Goal: Task Accomplishment & Management: Manage account settings

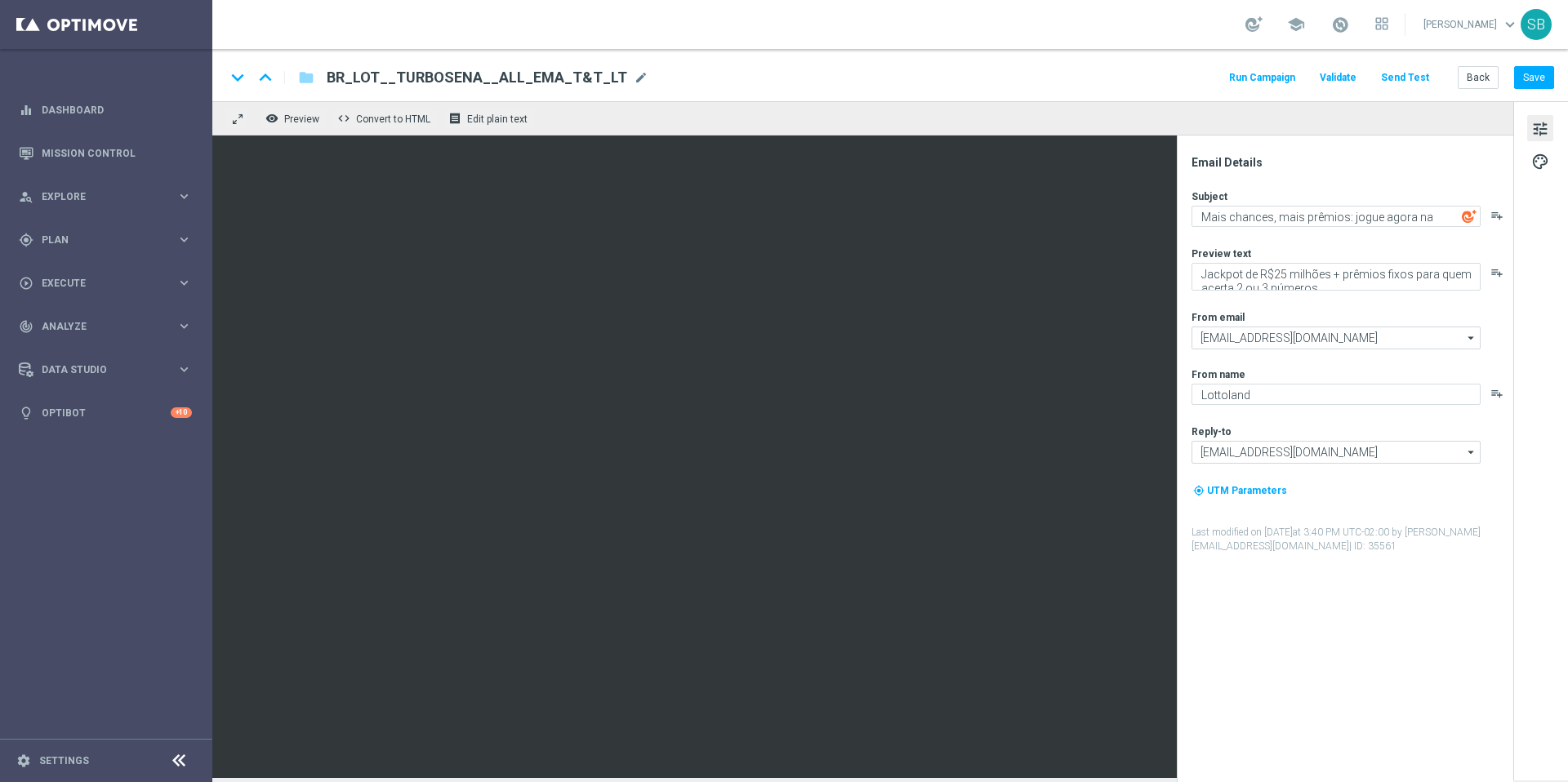
drag, startPoint x: 612, startPoint y: 76, endPoint x: 335, endPoint y: 80, distance: 277.0
click at [330, 77] on div "BR_LOT__TURBOSENA__ALL_EMA_T&T_LT mode_edit" at bounding box center [488, 78] width 322 height 21
drag, startPoint x: 550, startPoint y: 79, endPoint x: 336, endPoint y: 75, distance: 214.0
click at [336, 75] on input "BR_LOT__TURBOSENA__ALL_EMA_T&T_LT" at bounding box center [529, 78] width 405 height 21
click at [509, 122] on span "Edit plain text" at bounding box center [497, 119] width 60 height 11
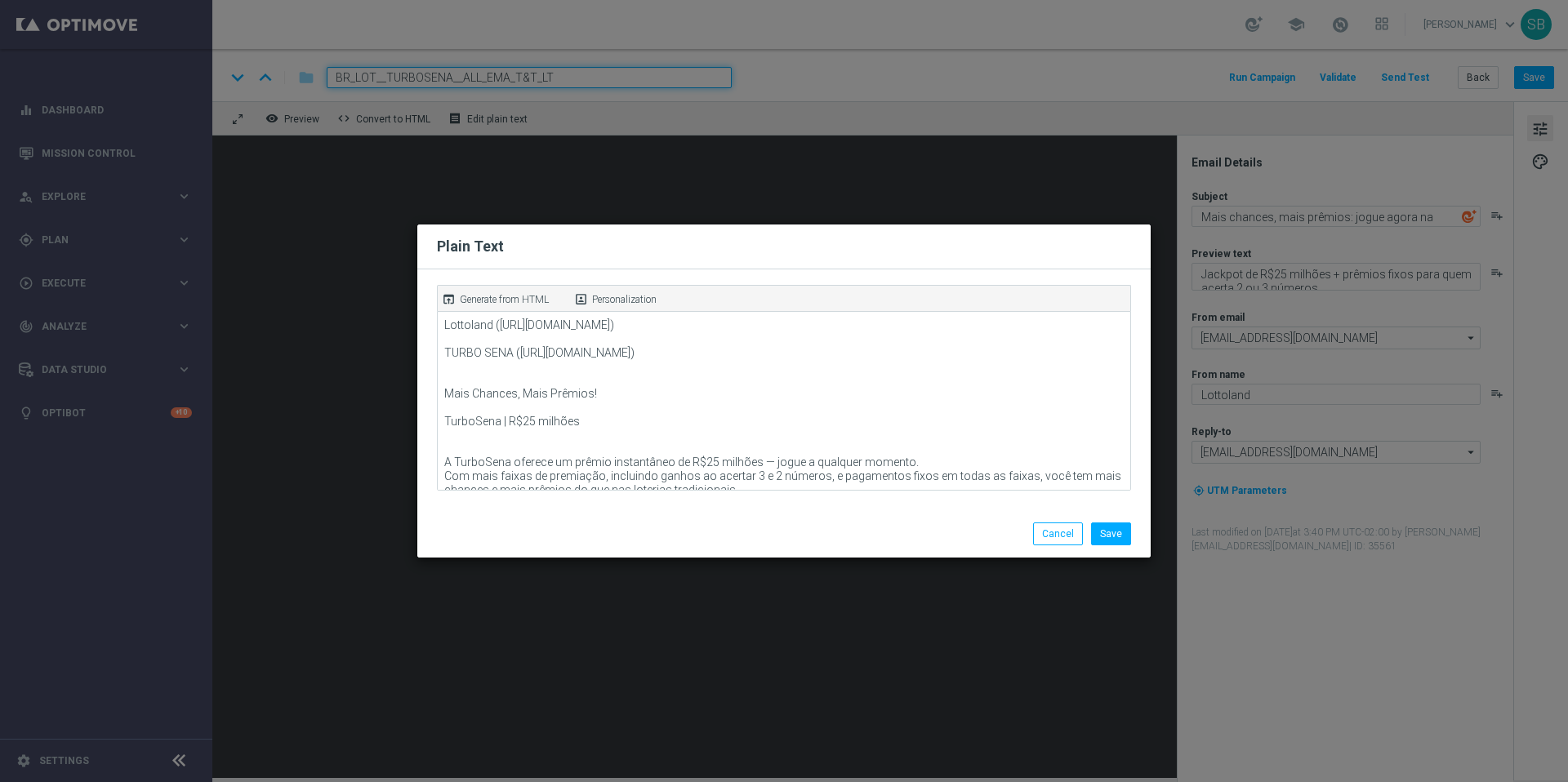
click at [344, 351] on modal-container "Plain Text open_in_browser Generate from HTML portrait Personalization Save Can…" at bounding box center [784, 391] width 1568 height 782
click at [1076, 539] on button "Cancel" at bounding box center [1058, 534] width 50 height 23
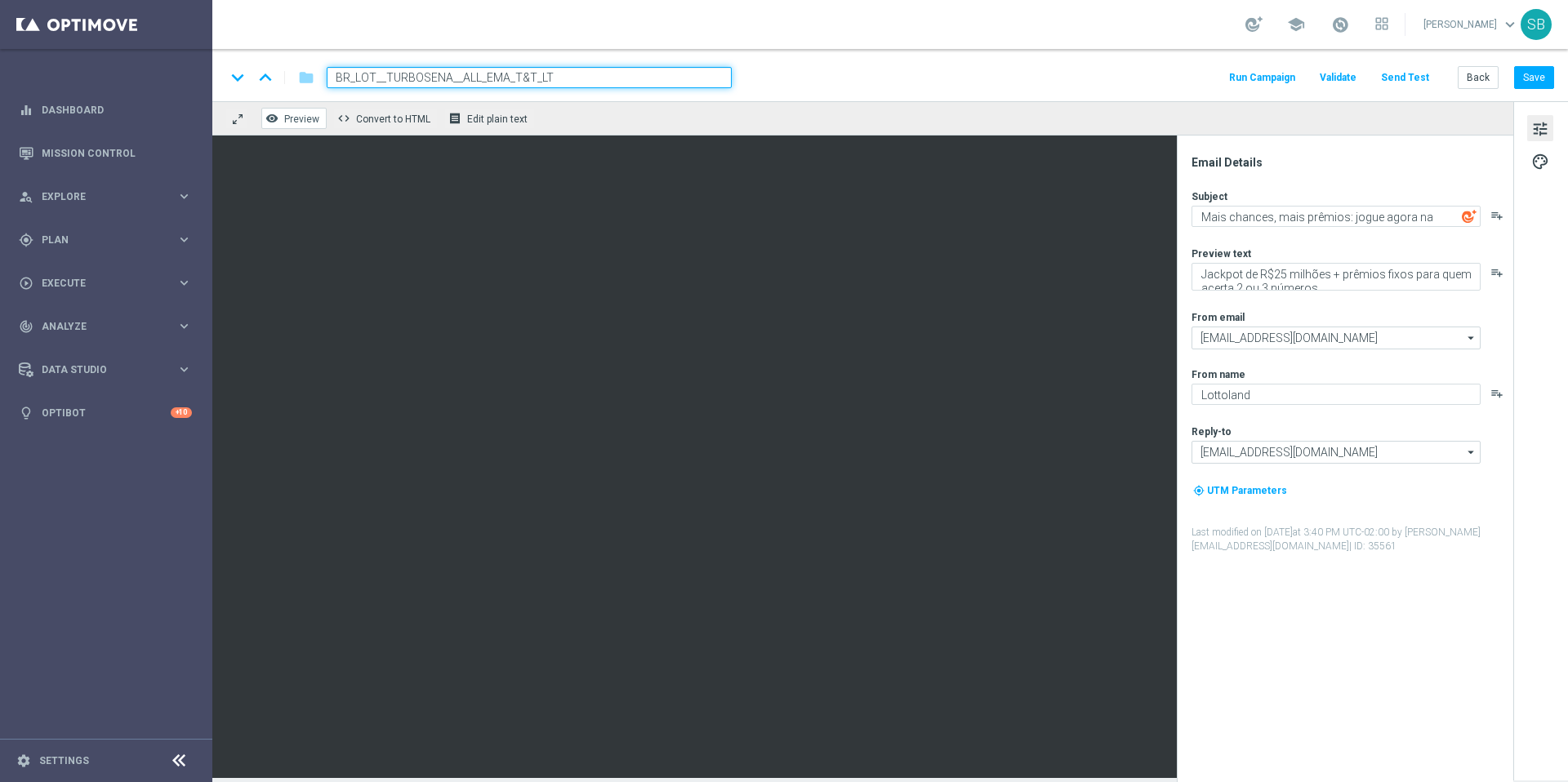
click at [304, 118] on span "Preview" at bounding box center [301, 119] width 35 height 11
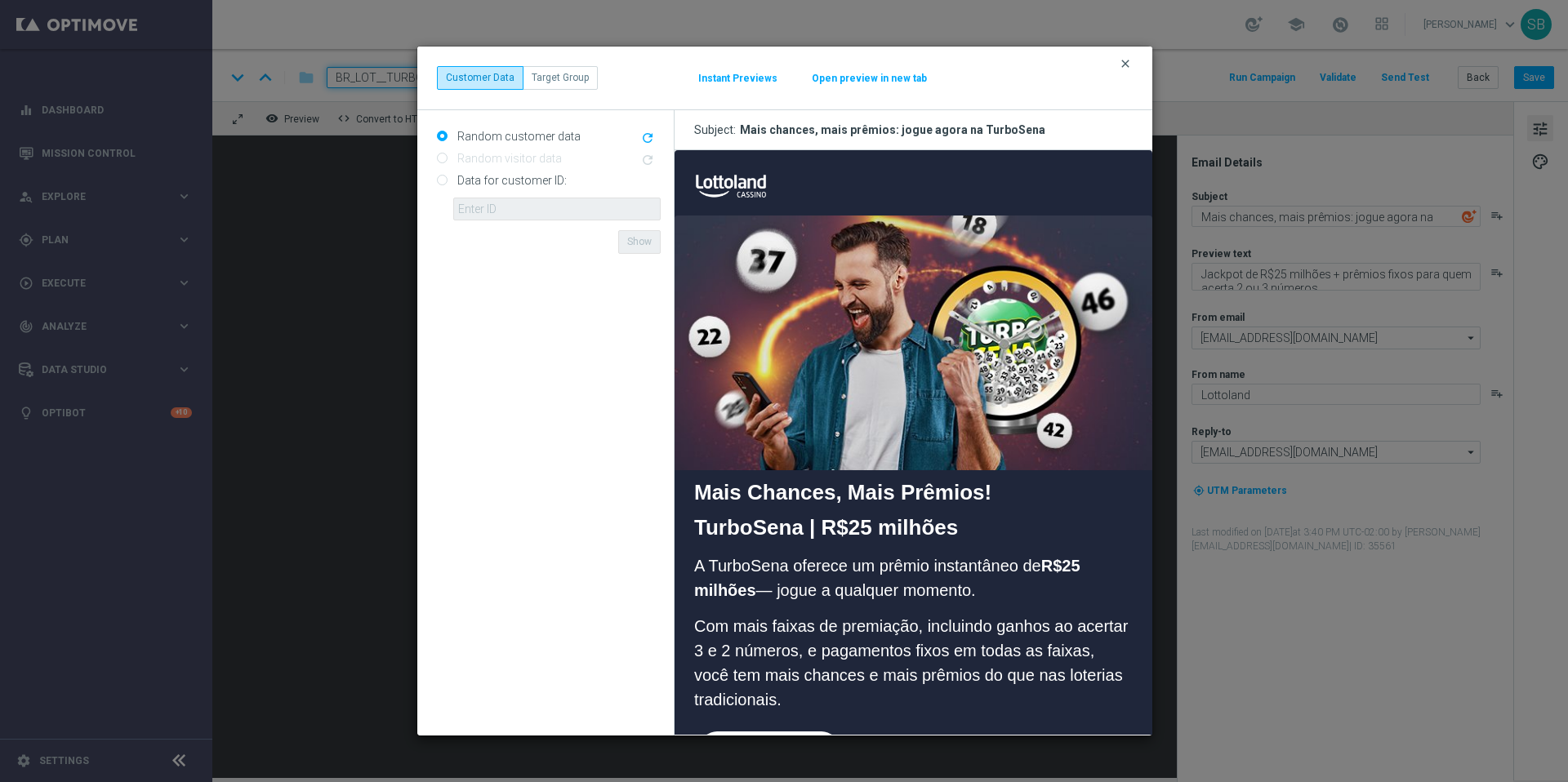
click at [1127, 64] on icon "clear" at bounding box center [1125, 64] width 13 height 13
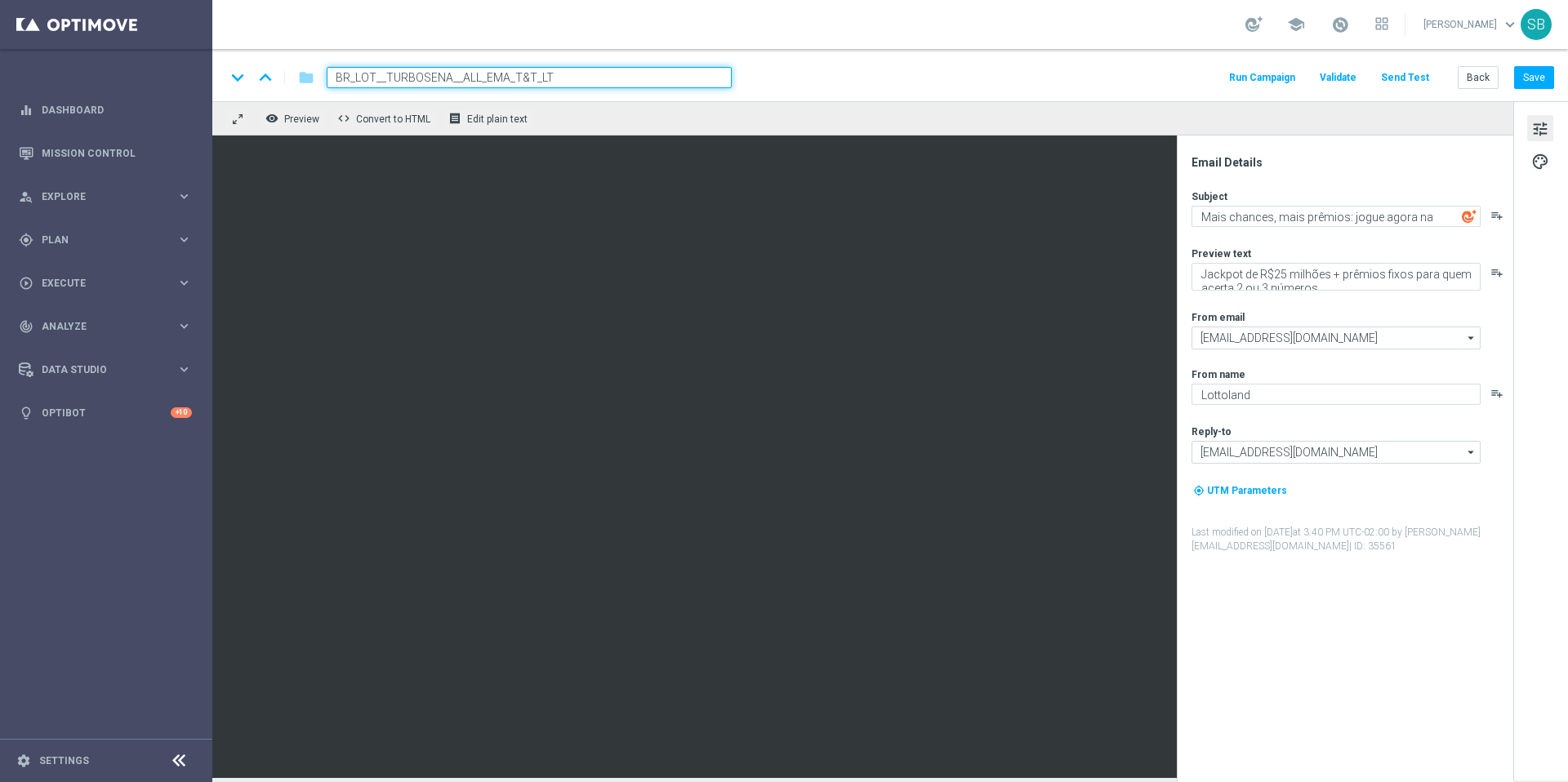
click at [1493, 273] on icon "playlist_add" at bounding box center [1497, 273] width 13 height 13
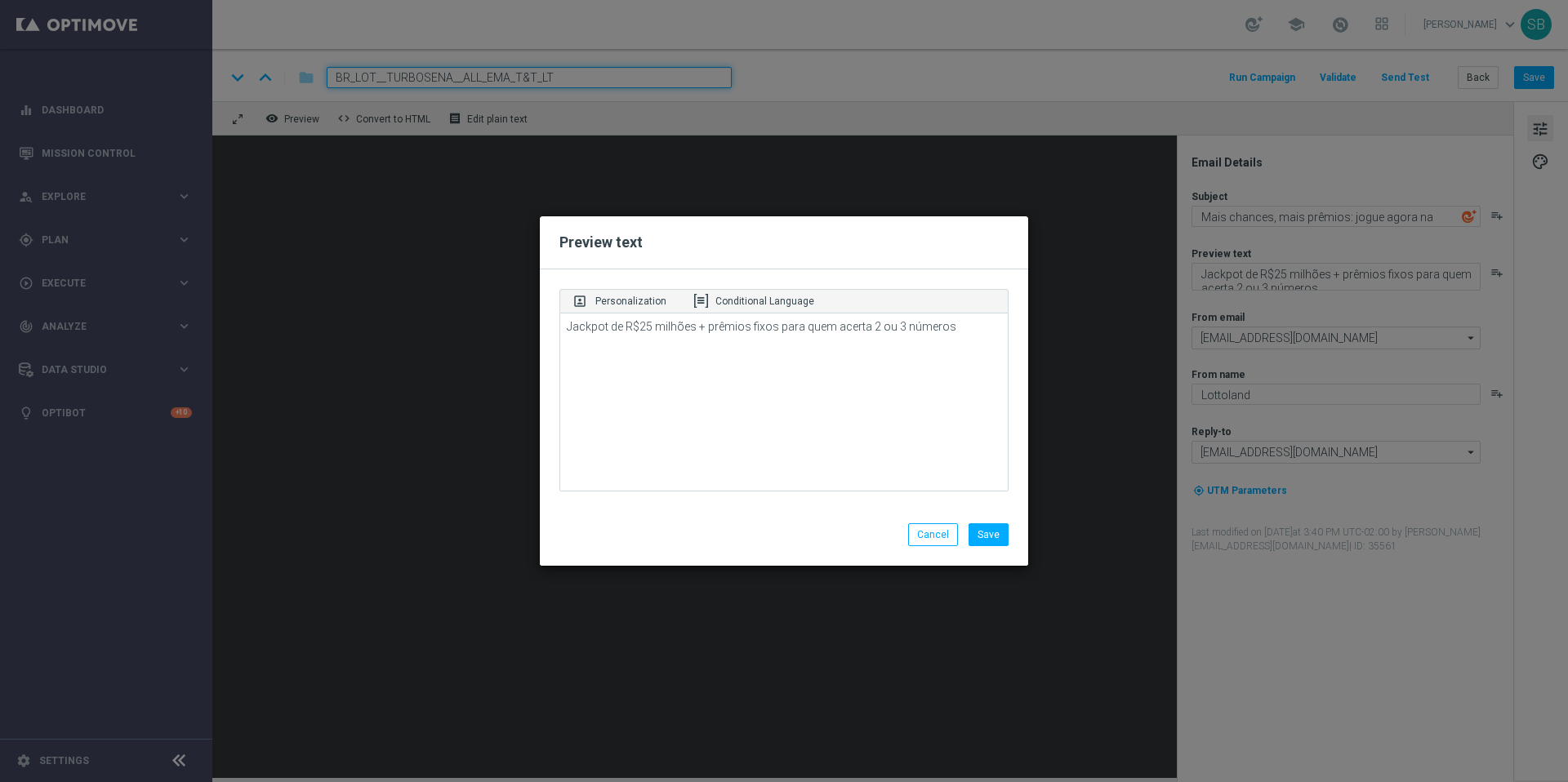
click at [1148, 348] on modal-container "Preview text portrait Personalization Conditional Language Jackpot de R$25 milh…" at bounding box center [784, 391] width 1568 height 782
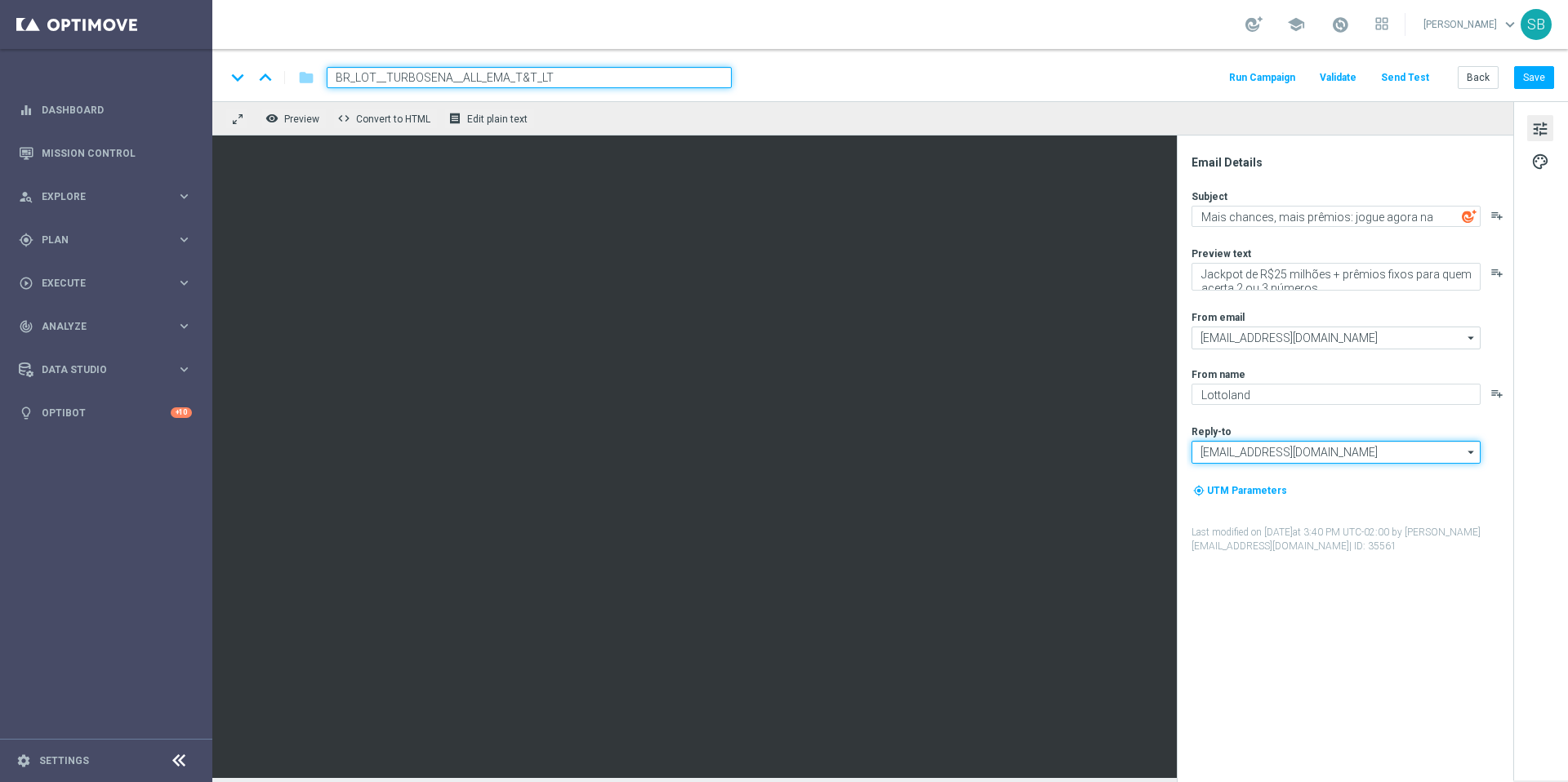
click at [1343, 449] on input "[EMAIL_ADDRESS][DOMAIN_NAME]" at bounding box center [1336, 452] width 289 height 23
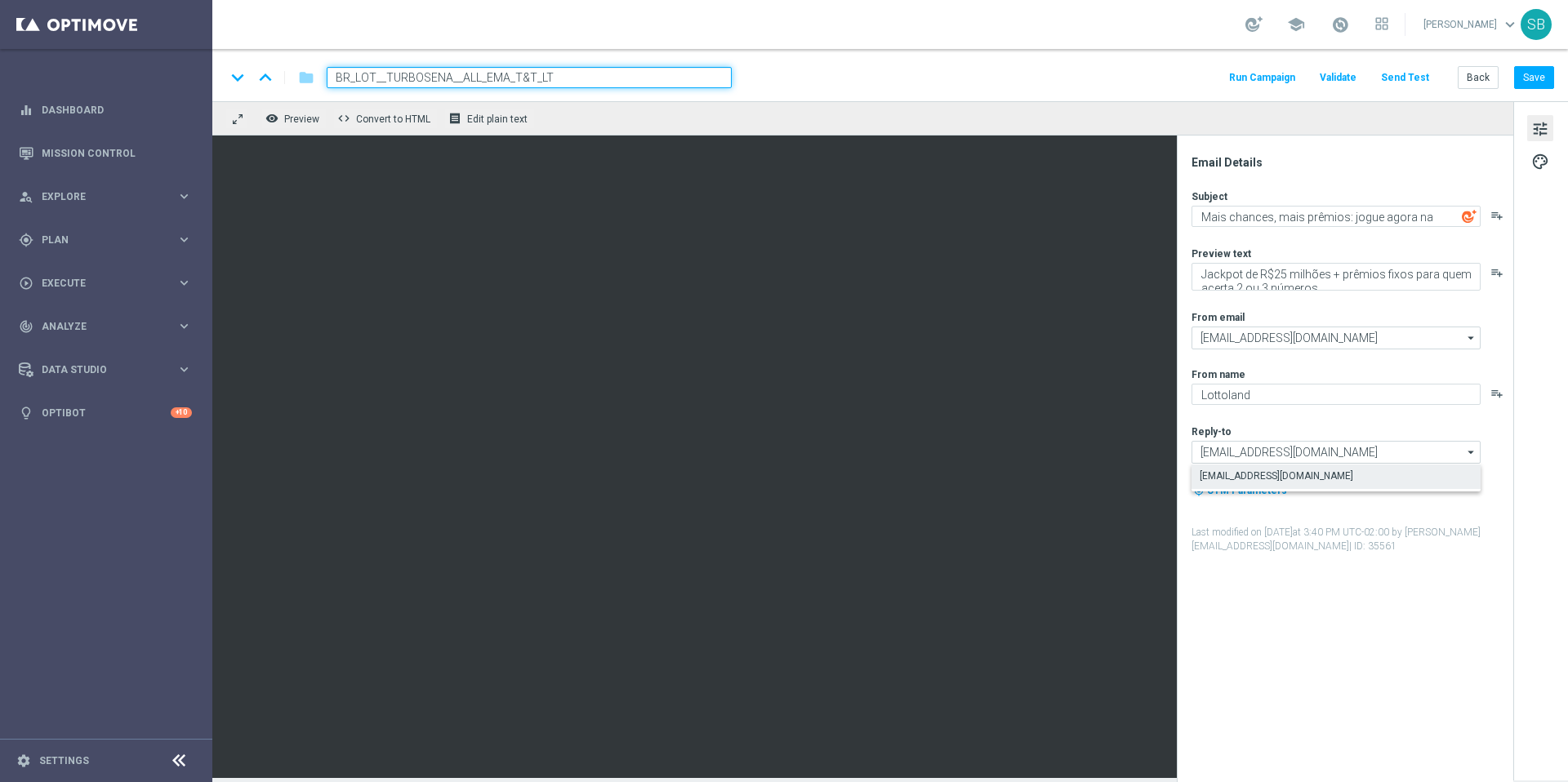
click at [1527, 355] on div "tune palette" at bounding box center [1540, 441] width 55 height 679
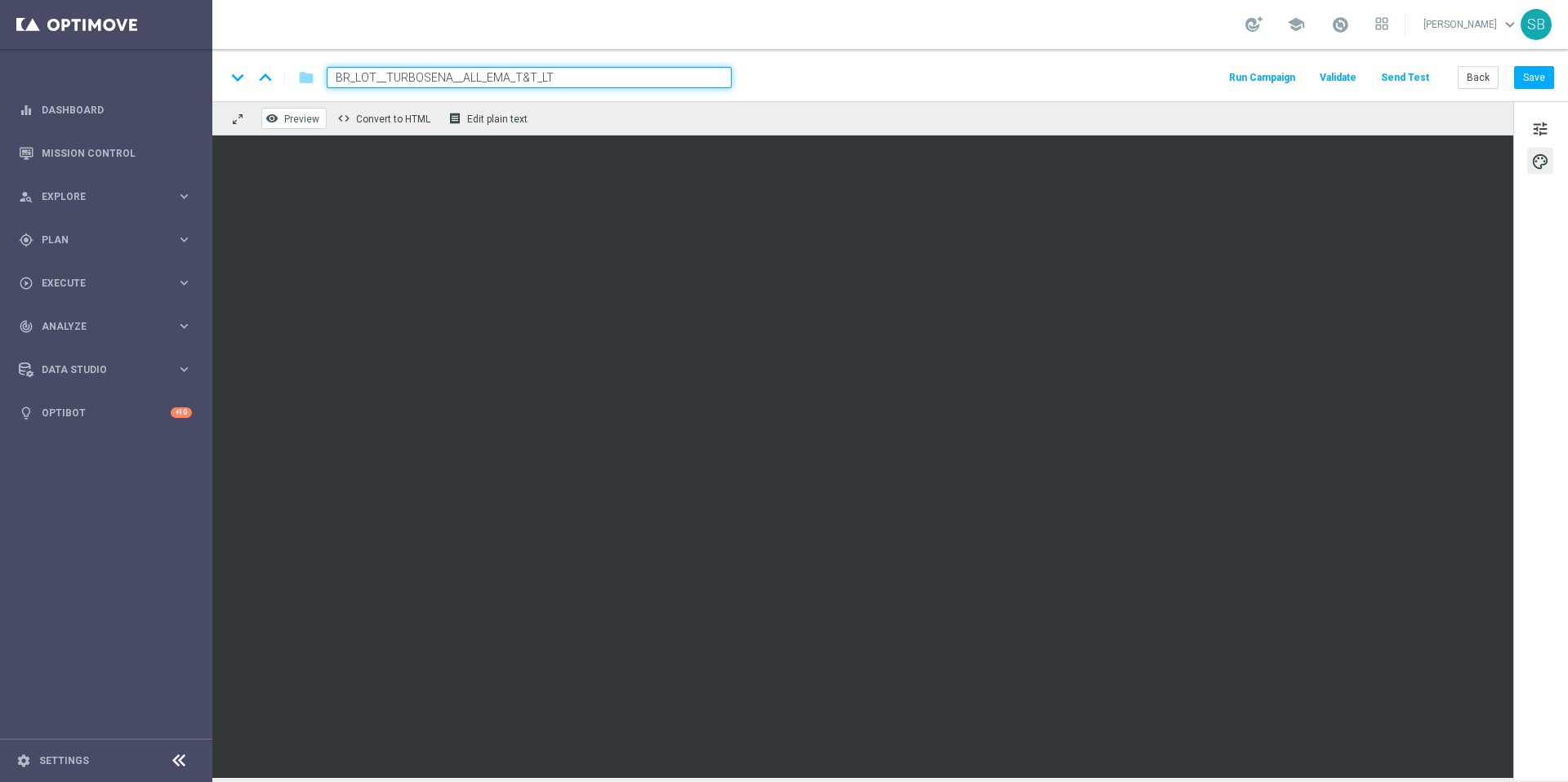
click at [302, 113] on span "Preview" at bounding box center [301, 119] width 35 height 11
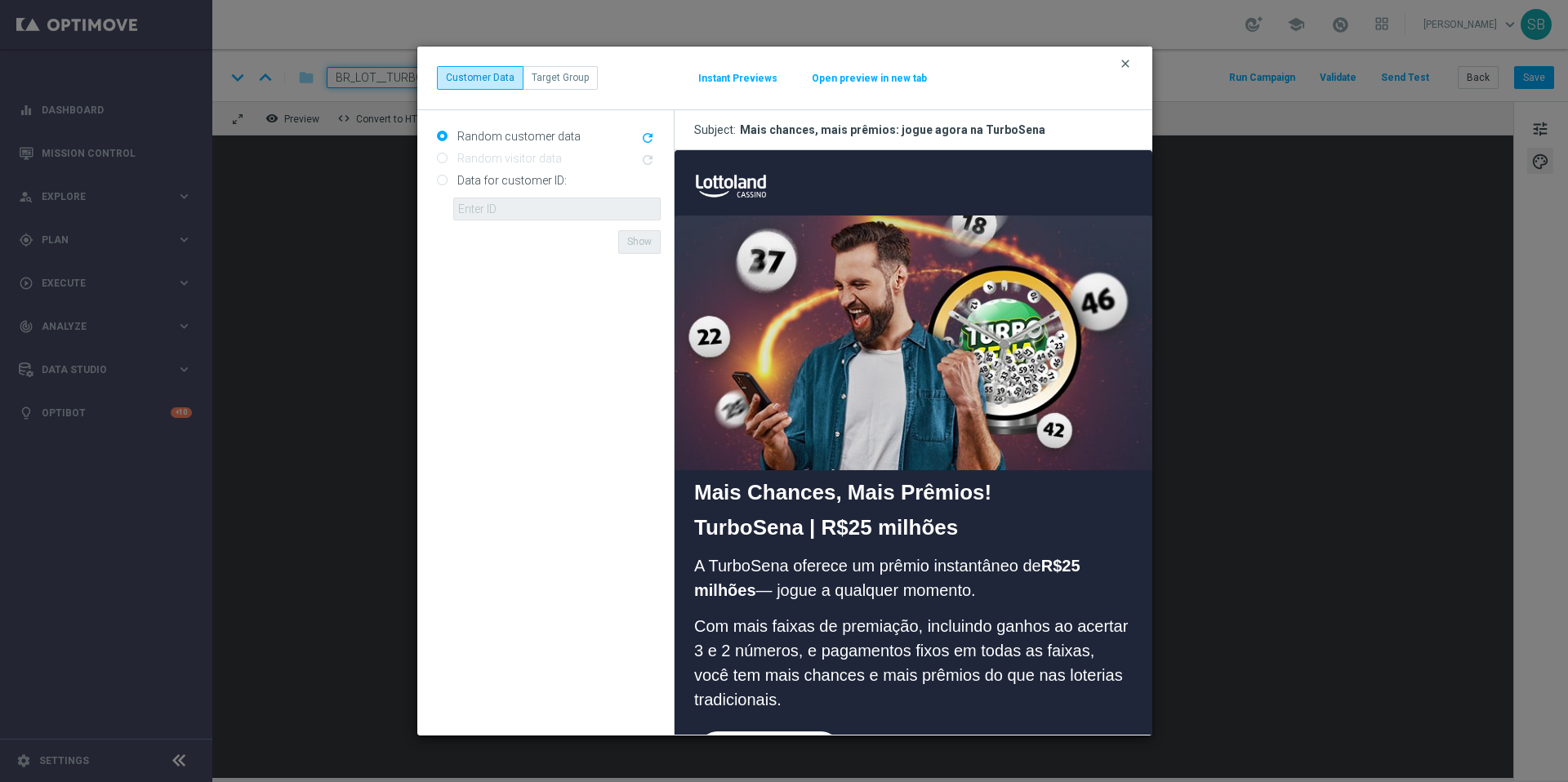
click at [1125, 65] on icon "clear" at bounding box center [1125, 64] width 13 height 13
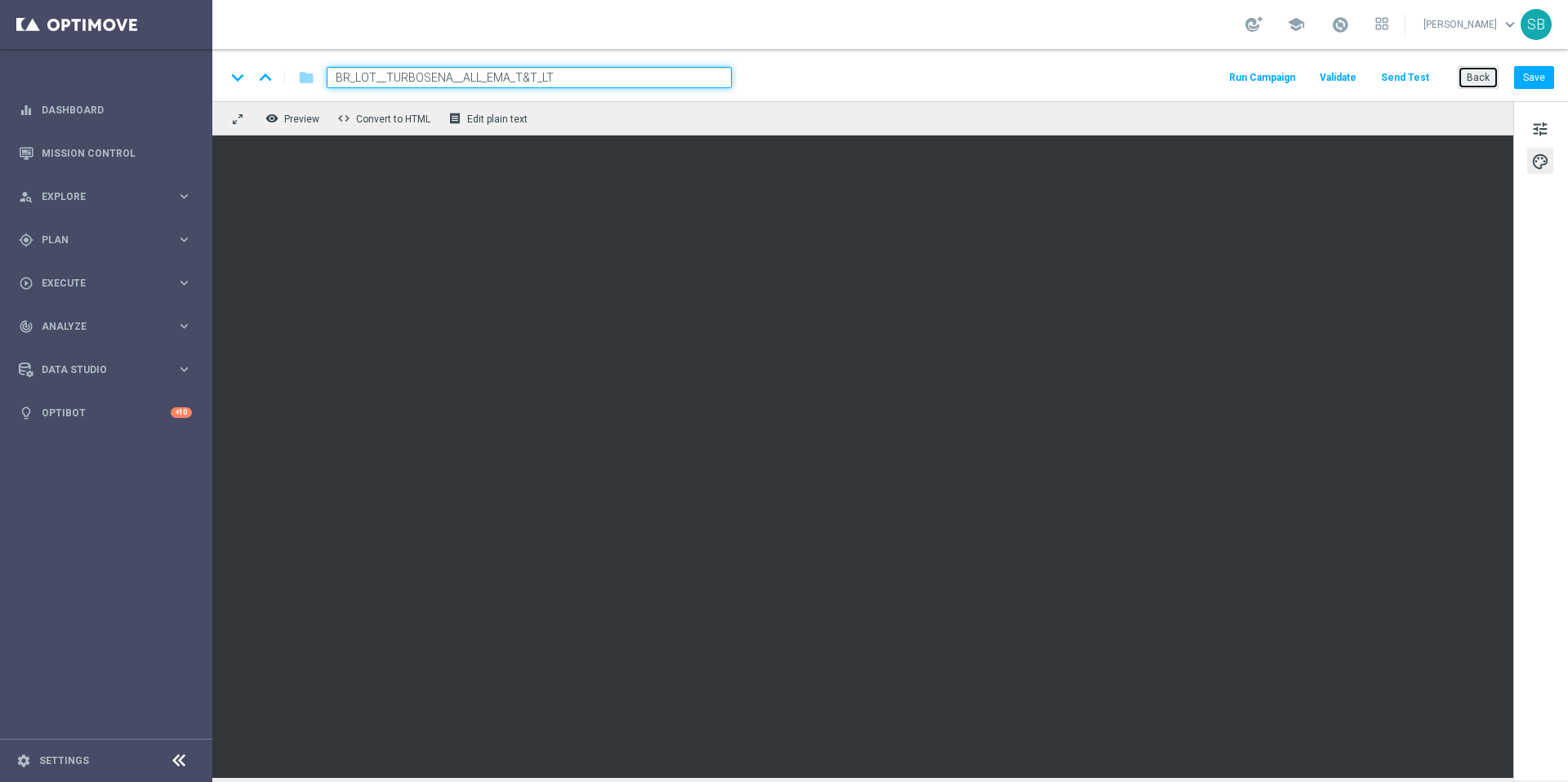
click at [1479, 77] on button "Back" at bounding box center [1478, 78] width 41 height 23
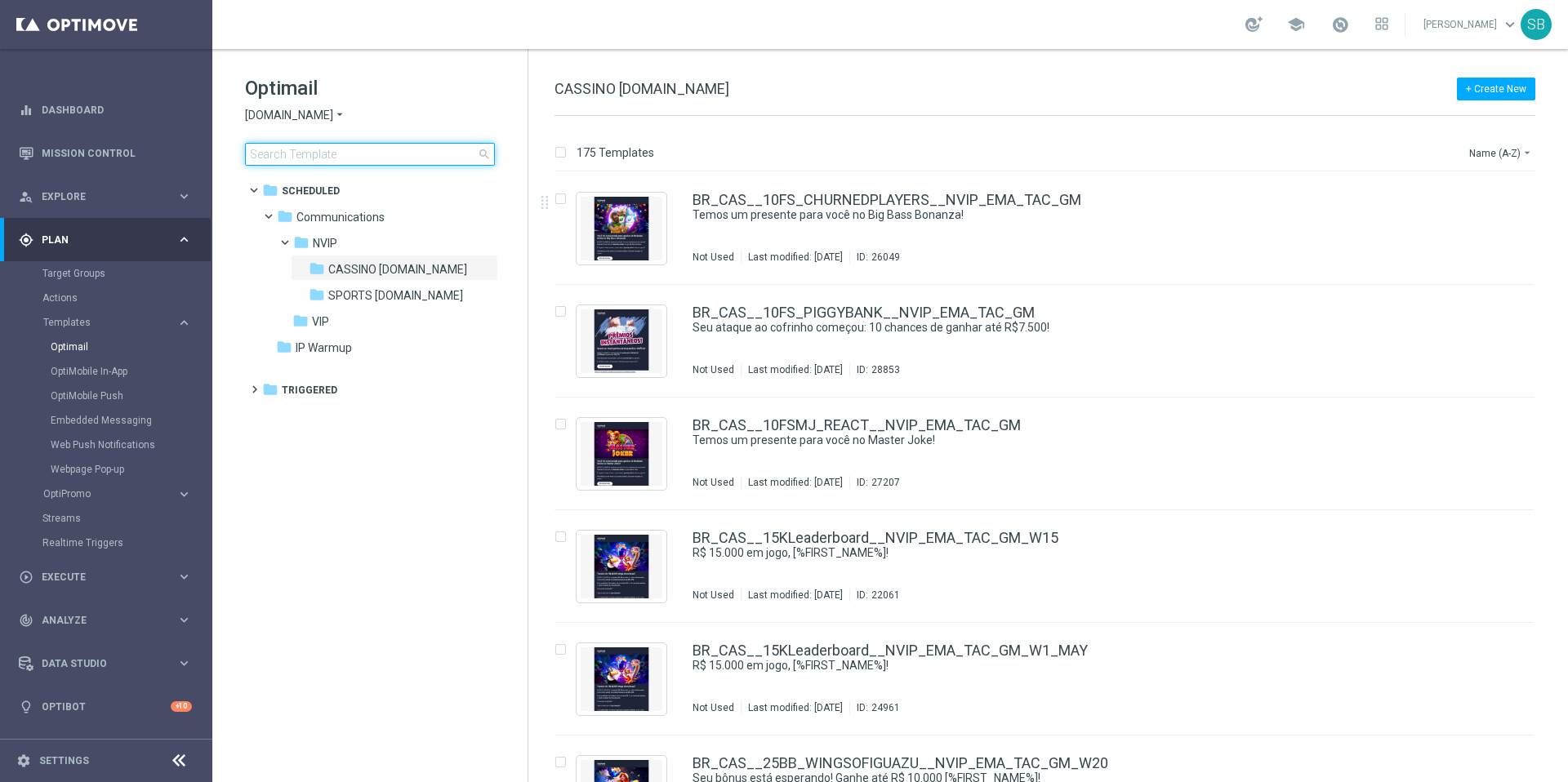
click at [344, 159] on input at bounding box center [370, 154] width 250 height 23
click at [77, 347] on link "Optimail" at bounding box center [110, 347] width 119 height 13
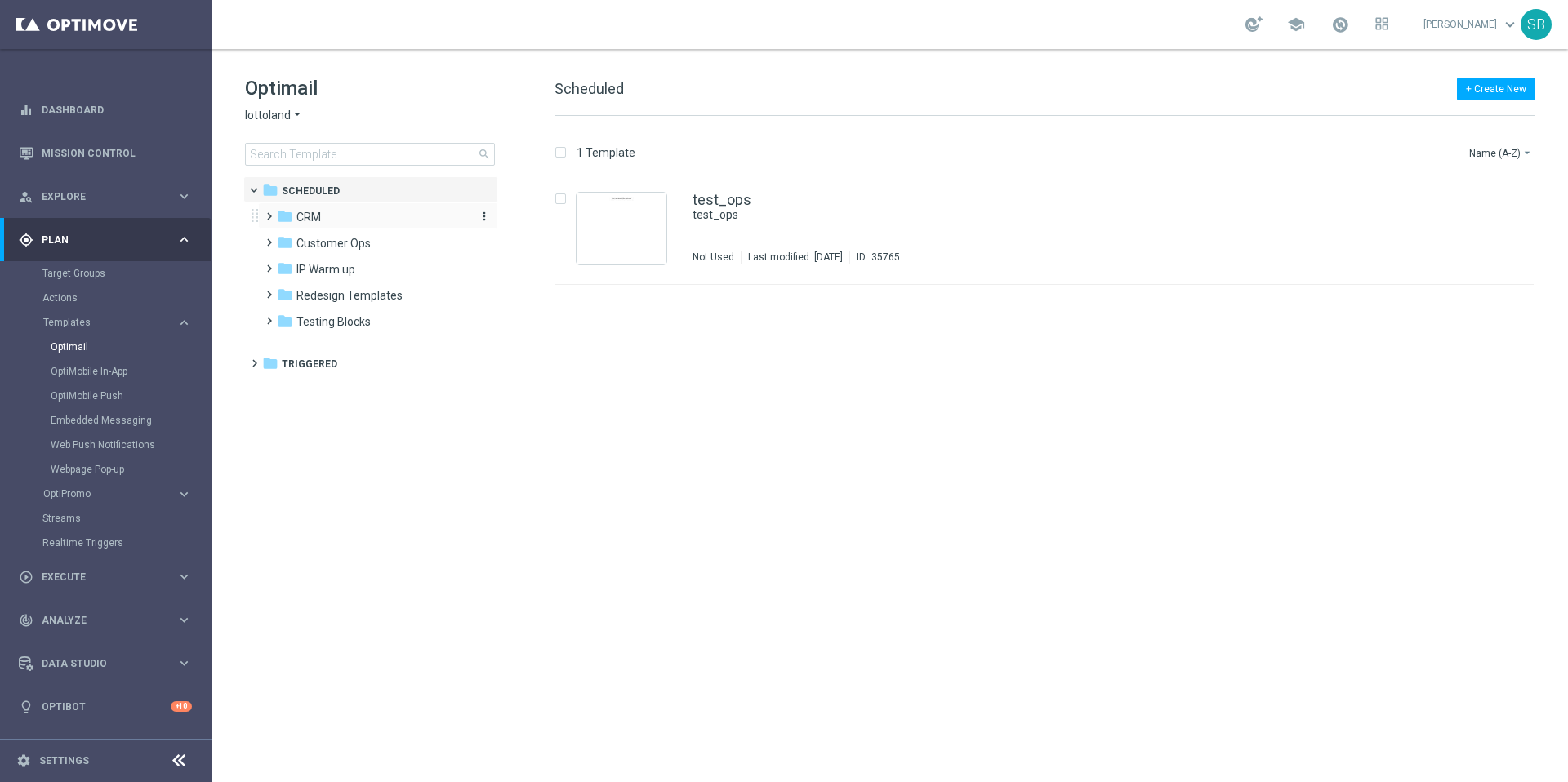
click at [322, 222] on div "folder CRM" at bounding box center [371, 217] width 188 height 19
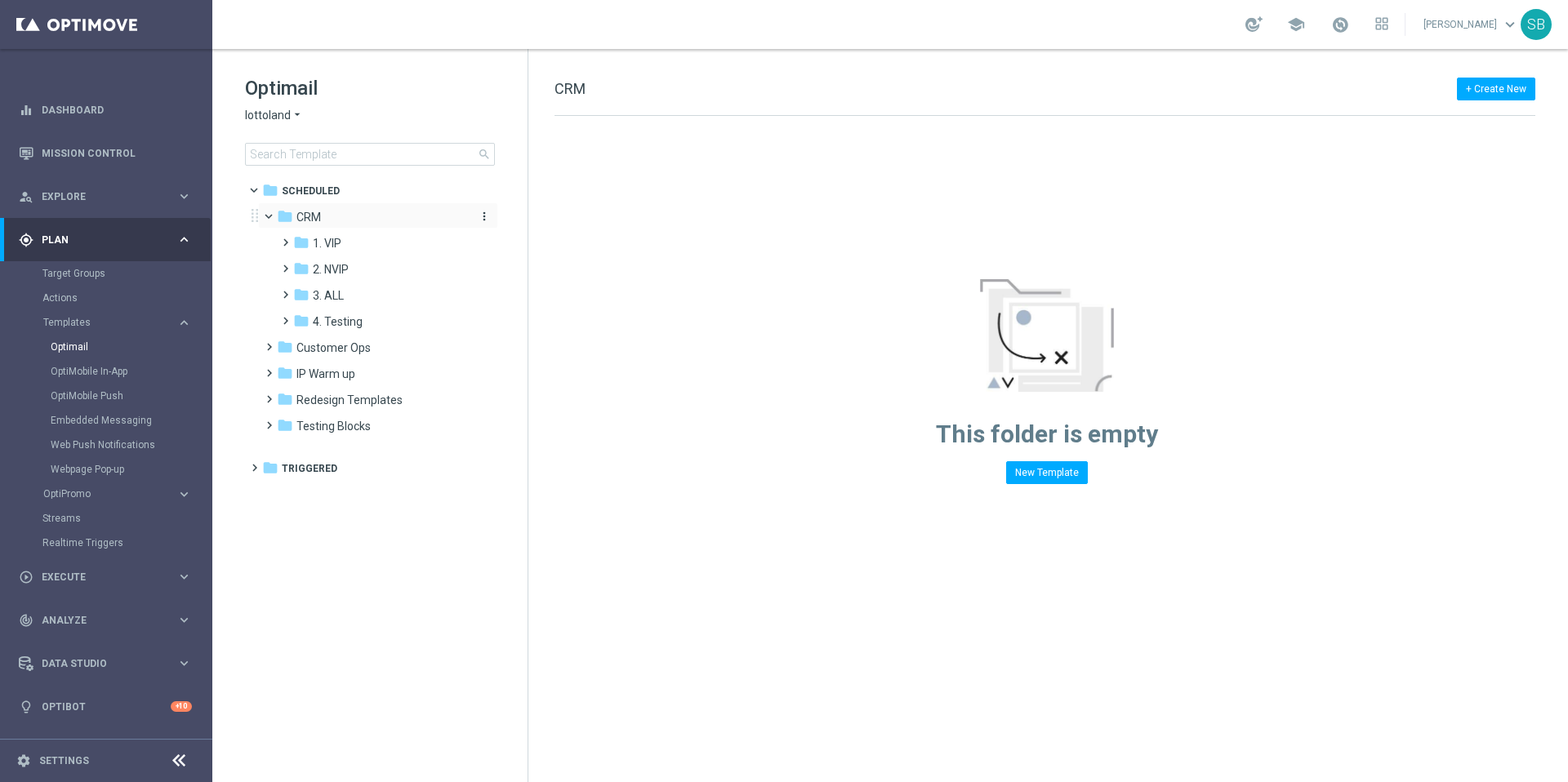
click at [317, 224] on div "folder CRM" at bounding box center [371, 217] width 188 height 19
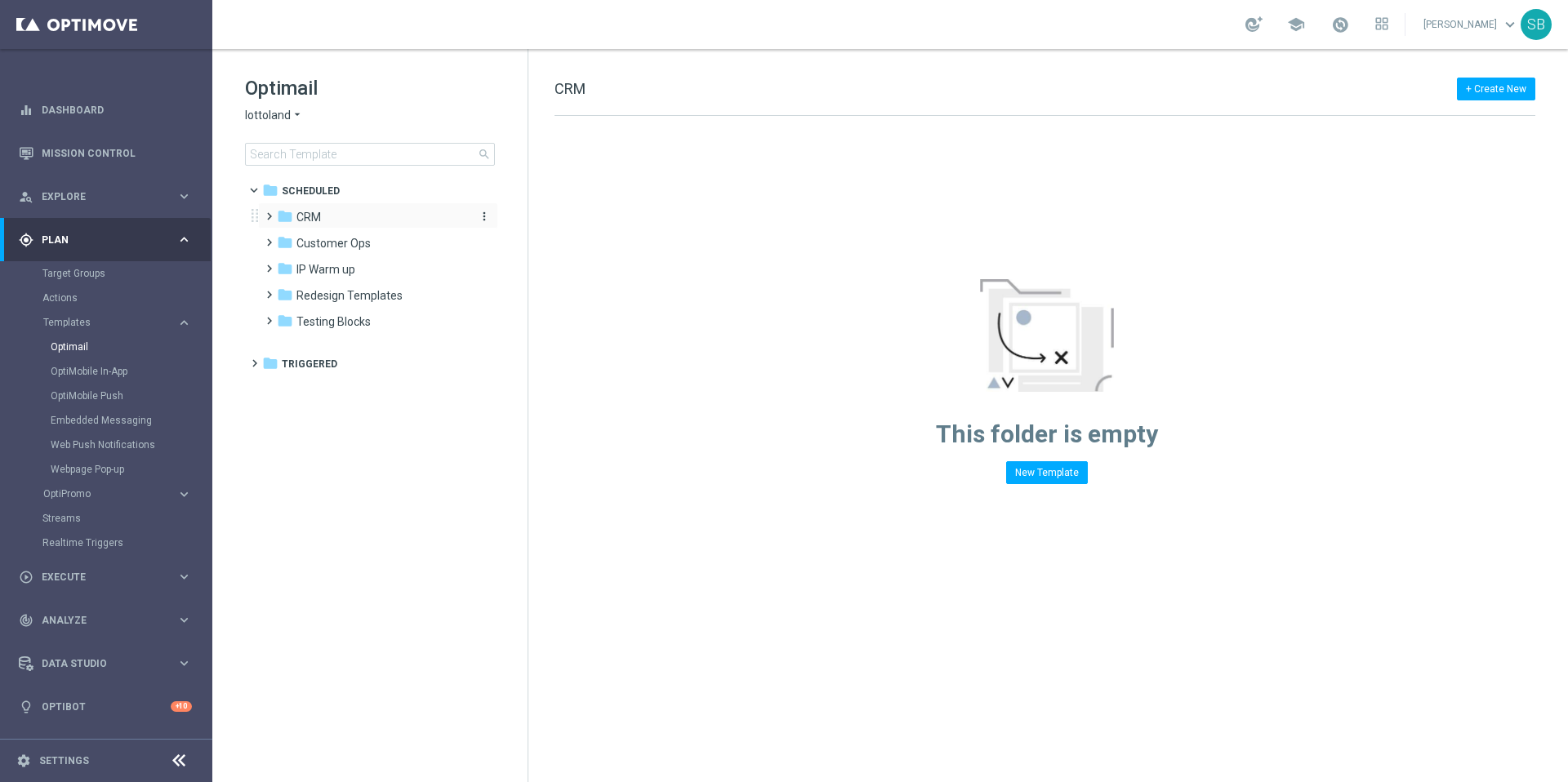
click at [316, 226] on div "folder CRM" at bounding box center [371, 217] width 188 height 19
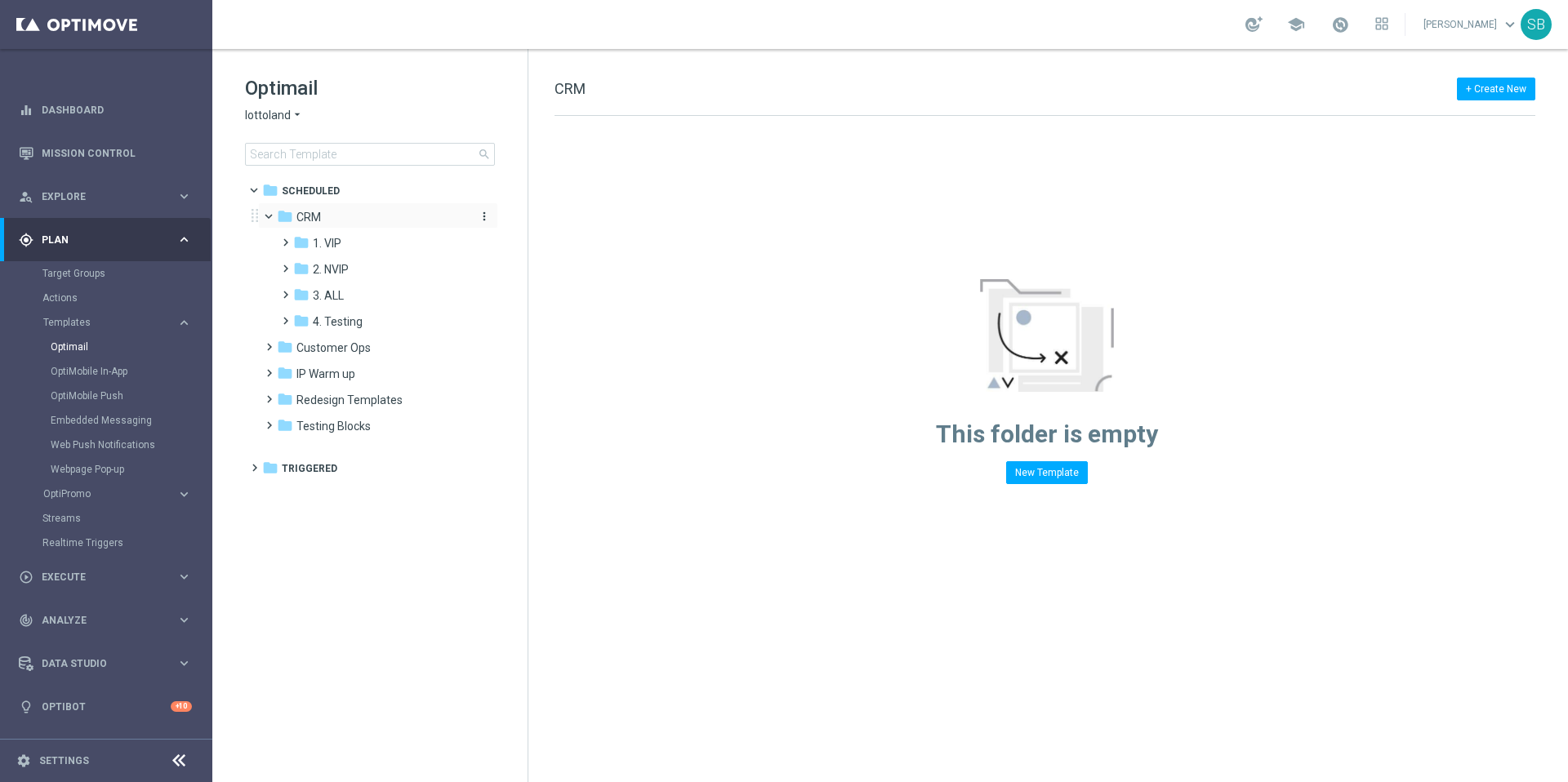
click at [486, 219] on icon "more_vert" at bounding box center [484, 216] width 13 height 13
click at [271, 473] on icon "folder" at bounding box center [270, 468] width 16 height 16
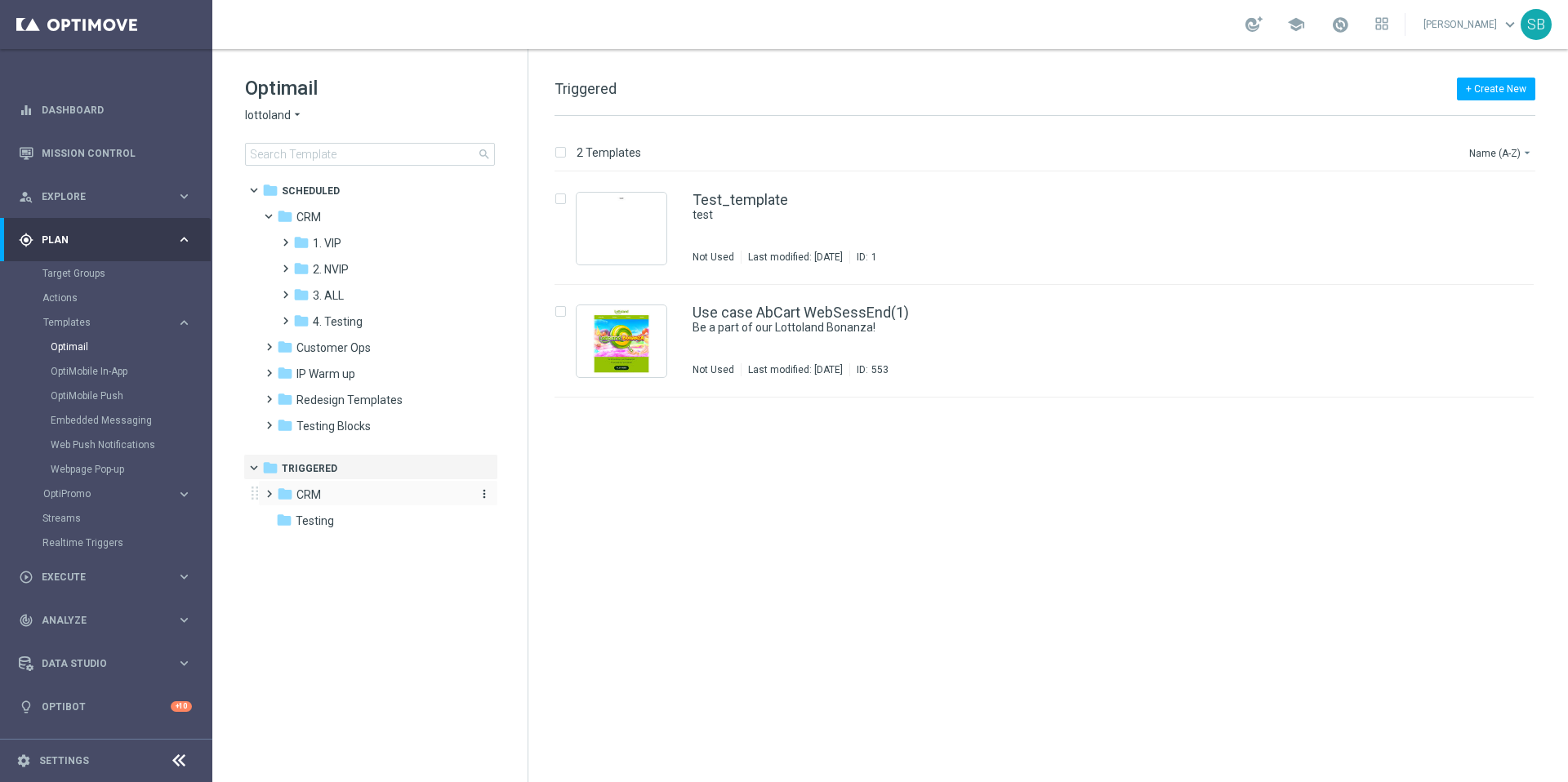
click at [291, 495] on icon "folder" at bounding box center [285, 494] width 16 height 16
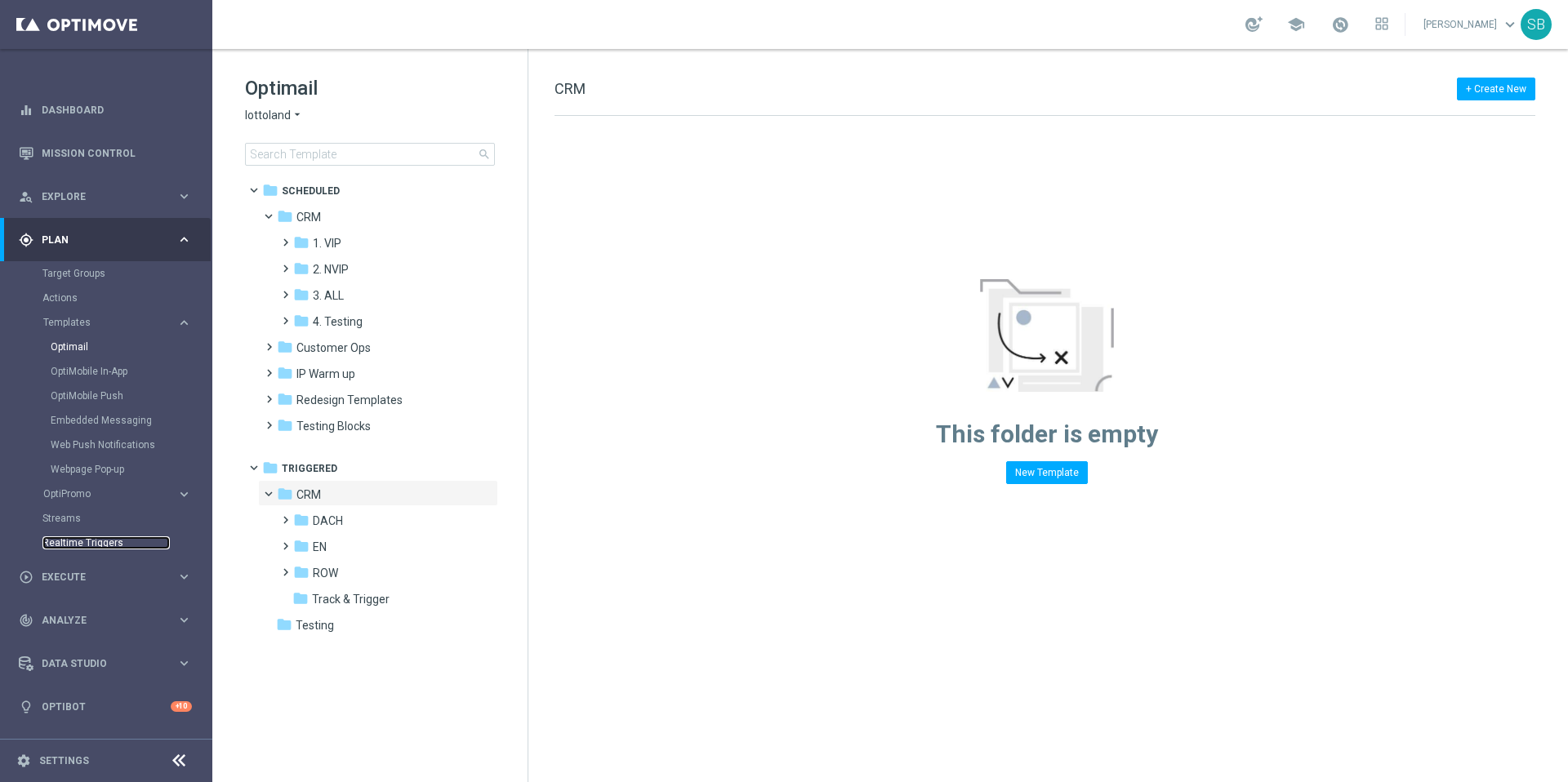
click at [105, 544] on link "Realtime Triggers" at bounding box center [106, 543] width 127 height 13
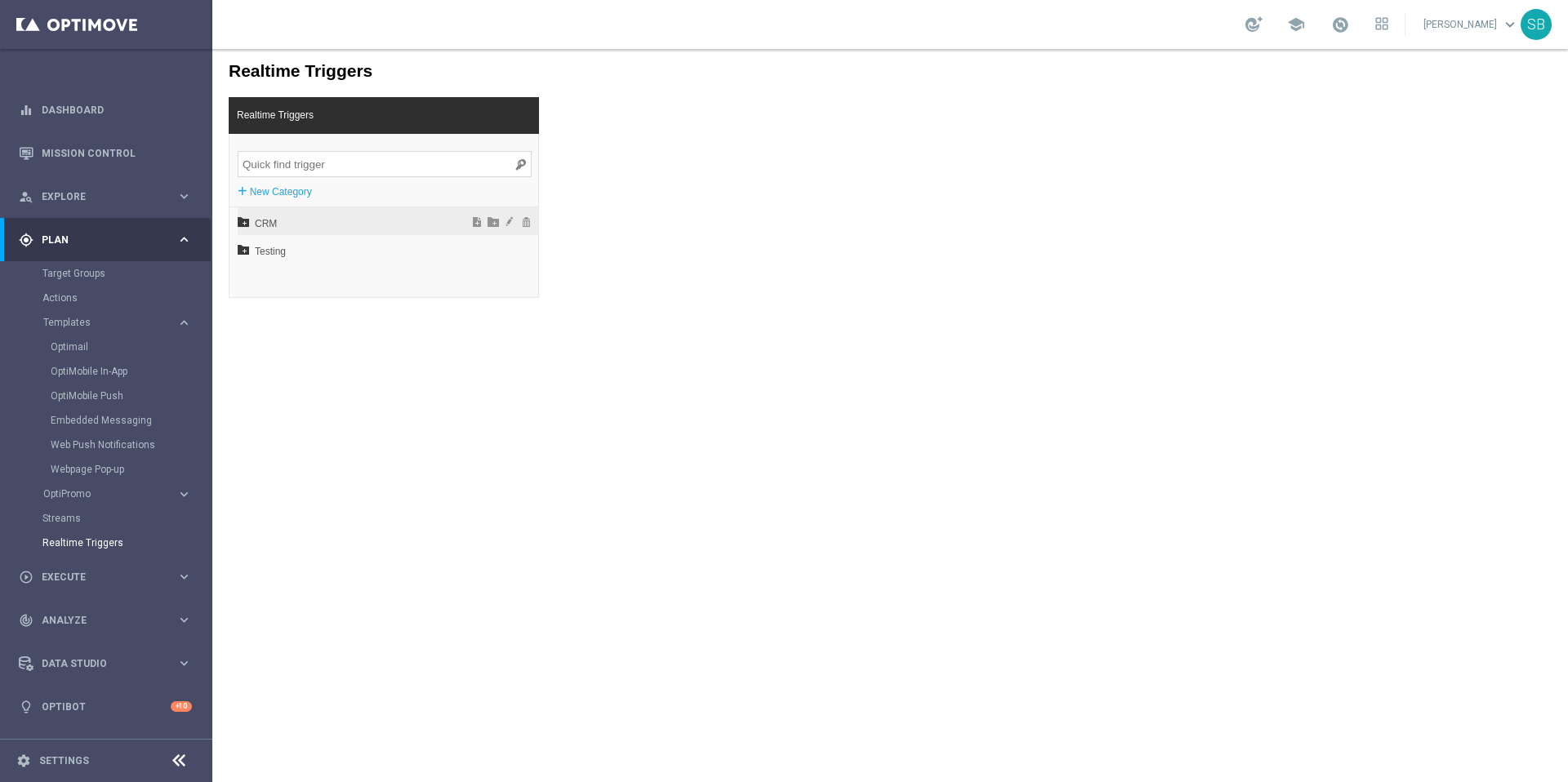
click at [271, 229] on span "CRM" at bounding box center [345, 224] width 180 height 28
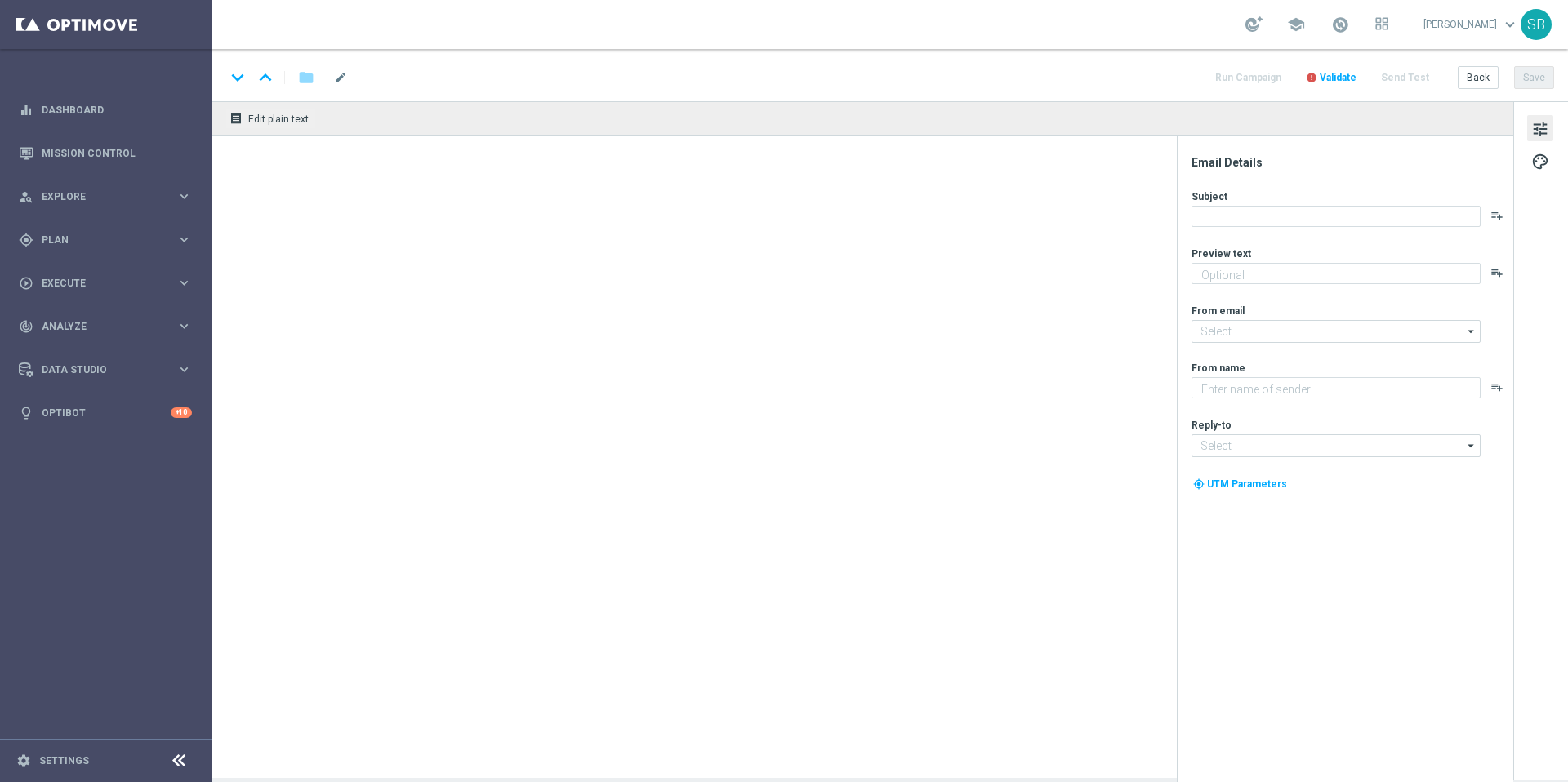
type textarea "Jackpot de R$25 milhões + prêmios fixos para quem acerta 2 ou 3 números"
type textarea "Lottoland"
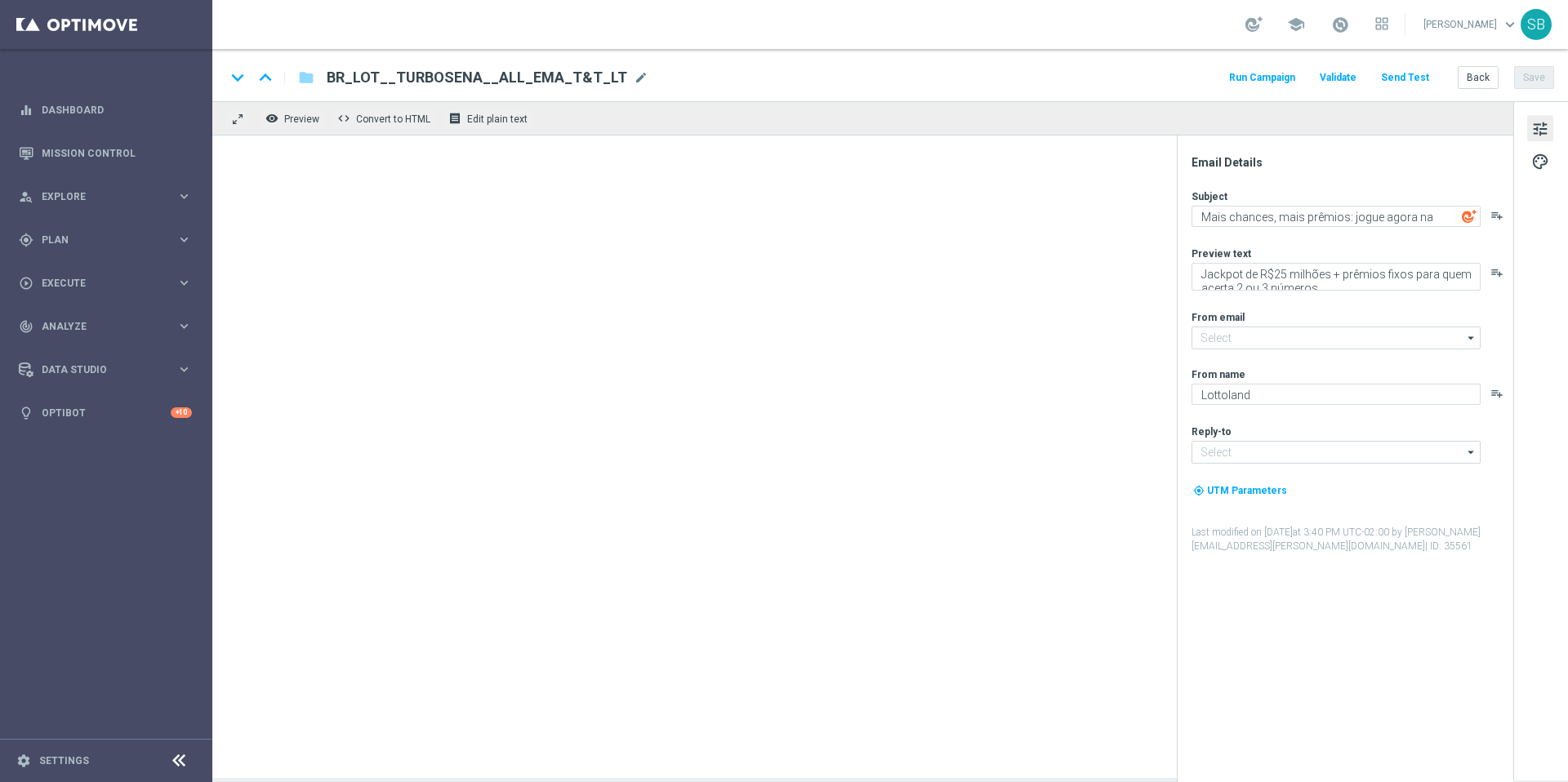
type input "[EMAIL_ADDRESS][DOMAIN_NAME]"
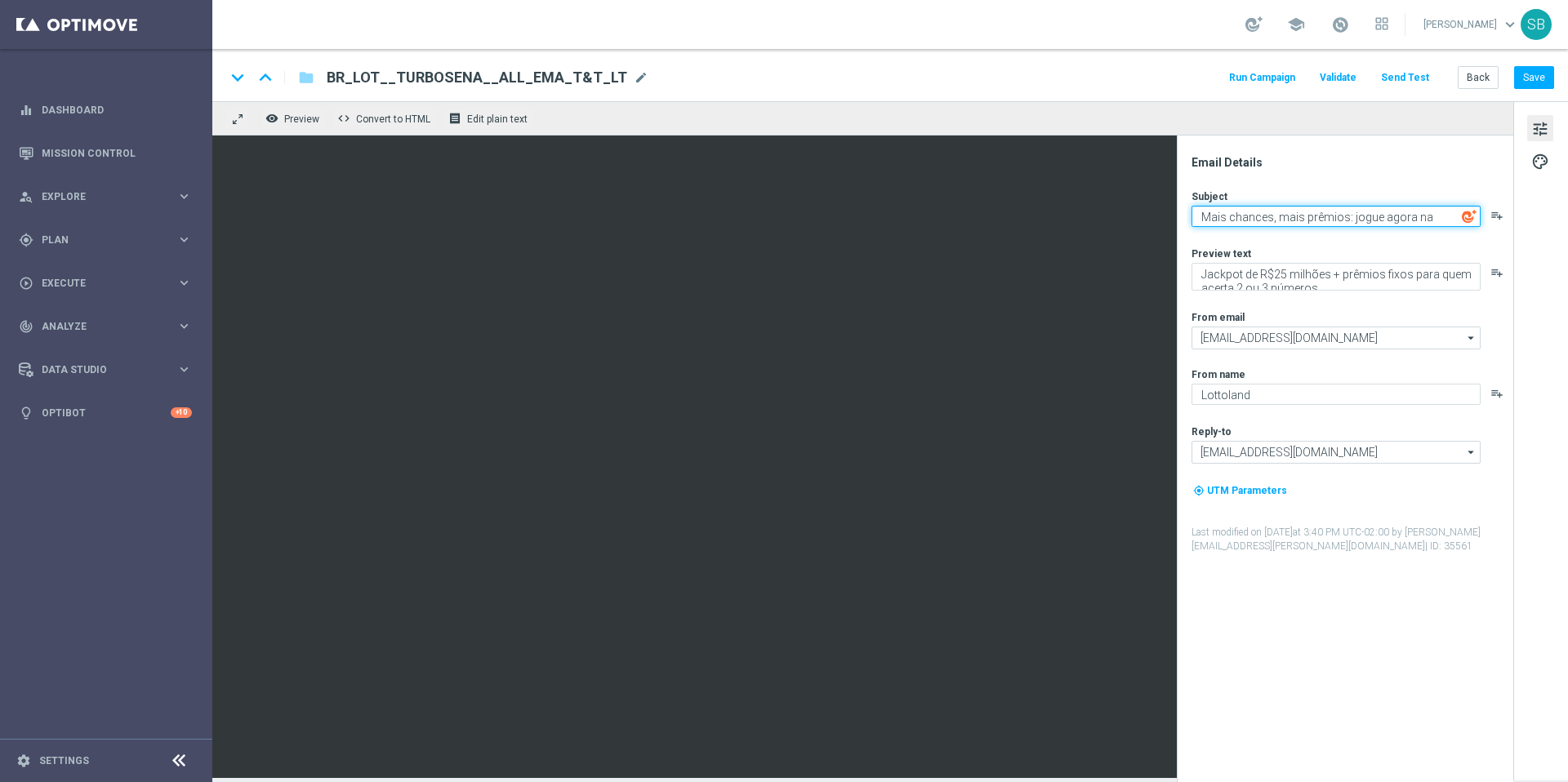
drag, startPoint x: 1196, startPoint y: 218, endPoint x: 1518, endPoint y: 219, distance: 322.0
click at [1518, 219] on div "Email Details Subject Mais chances, mais prêmios: jogue agora na TurboSena play…" at bounding box center [1540, 439] width 55 height 677
paste textarea "R$ 25 milhões em um instantâneo com Turbo Sena!"
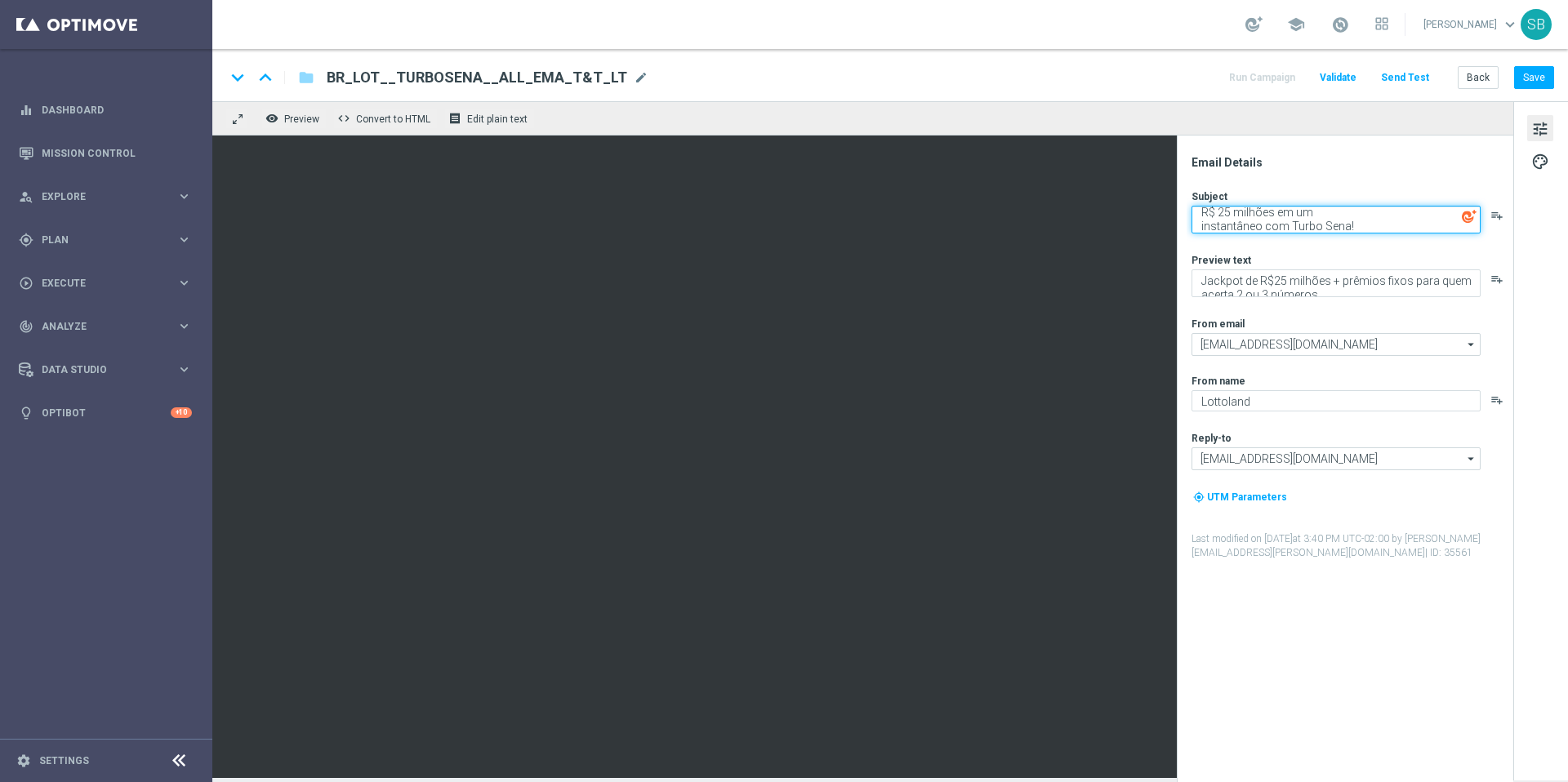
click at [1326, 215] on textarea "R$ 25 milhões em um instantâneo com Turbo Sena!" at bounding box center [1336, 220] width 289 height 28
type textarea "R$ 25 milhões em um instantâneo com Turbo Sena!"
click at [1508, 250] on div "Subject R$ 25 milhões em um instantâneo com Turbo Sena! playlist_add Preview te…" at bounding box center [1352, 375] width 320 height 371
click at [1414, 224] on textarea "R$ 25 milhões em um instantâneo com Turbo Sena!" at bounding box center [1336, 220] width 289 height 28
click at [1530, 78] on button "Save" at bounding box center [1534, 78] width 40 height 23
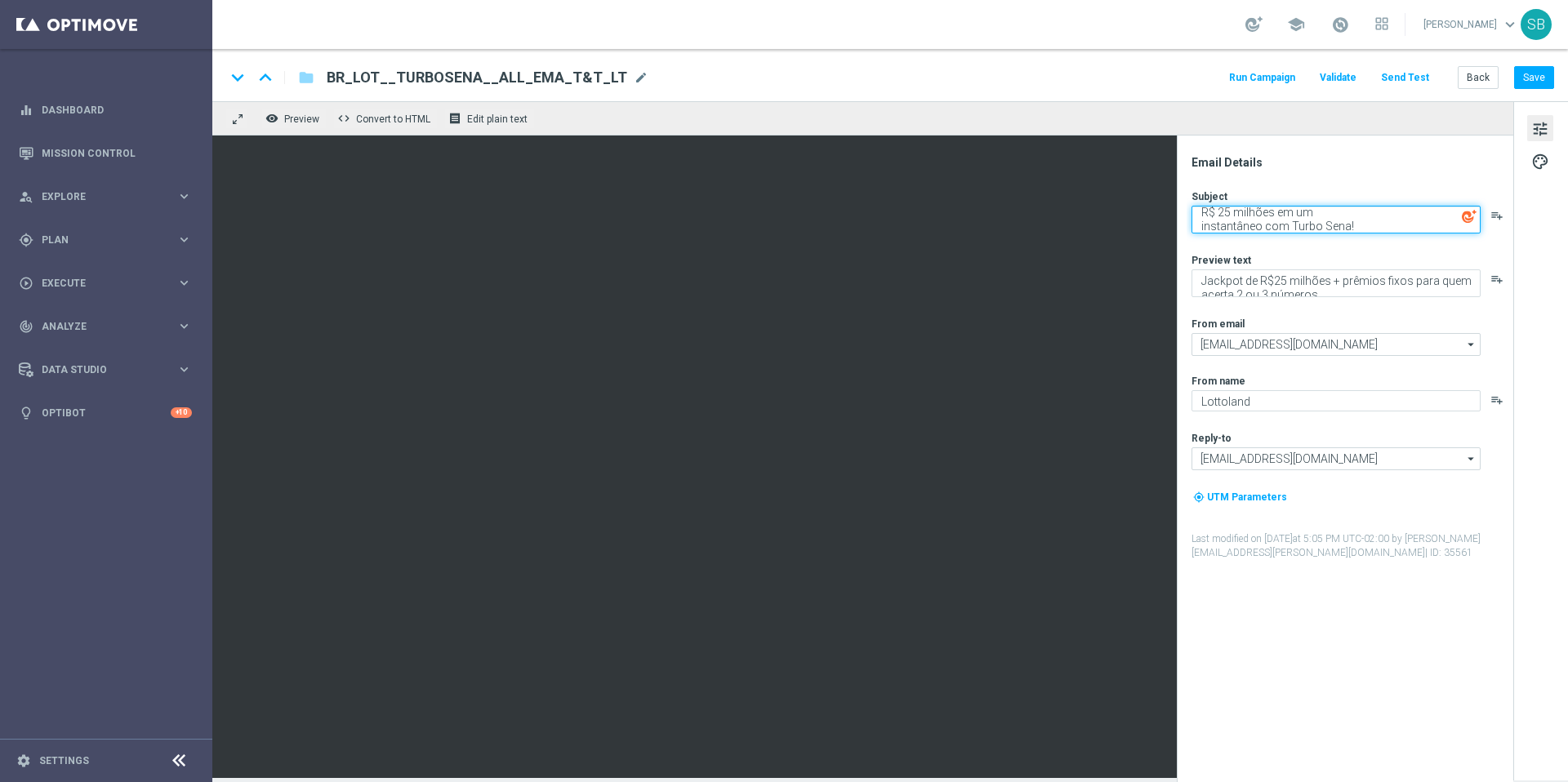
click at [1361, 227] on textarea "R$ 25 milhões em um instantâneo com Turbo Sena!" at bounding box center [1336, 220] width 289 height 28
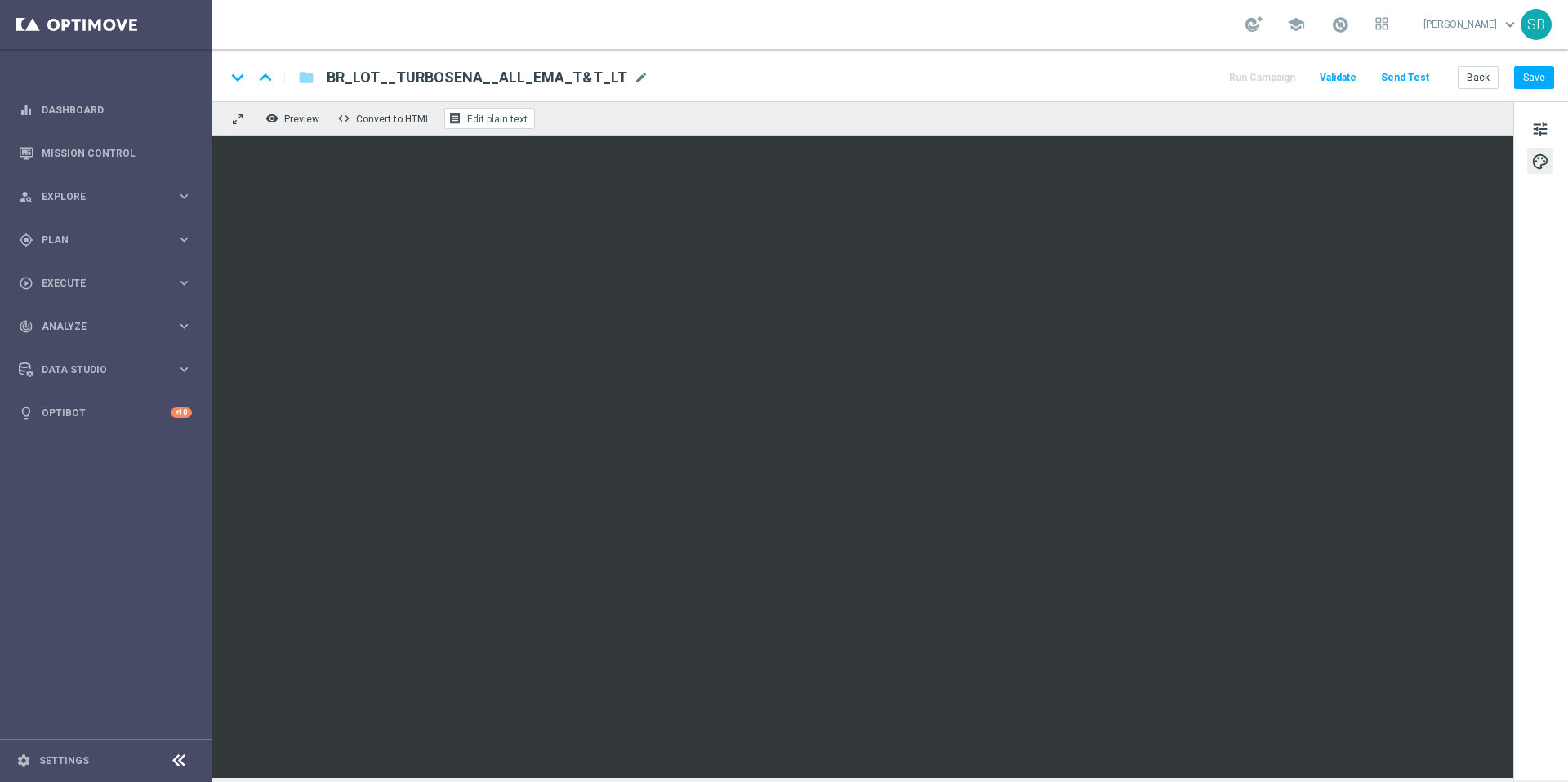
click at [501, 124] on span "Edit plain text" at bounding box center [497, 119] width 60 height 11
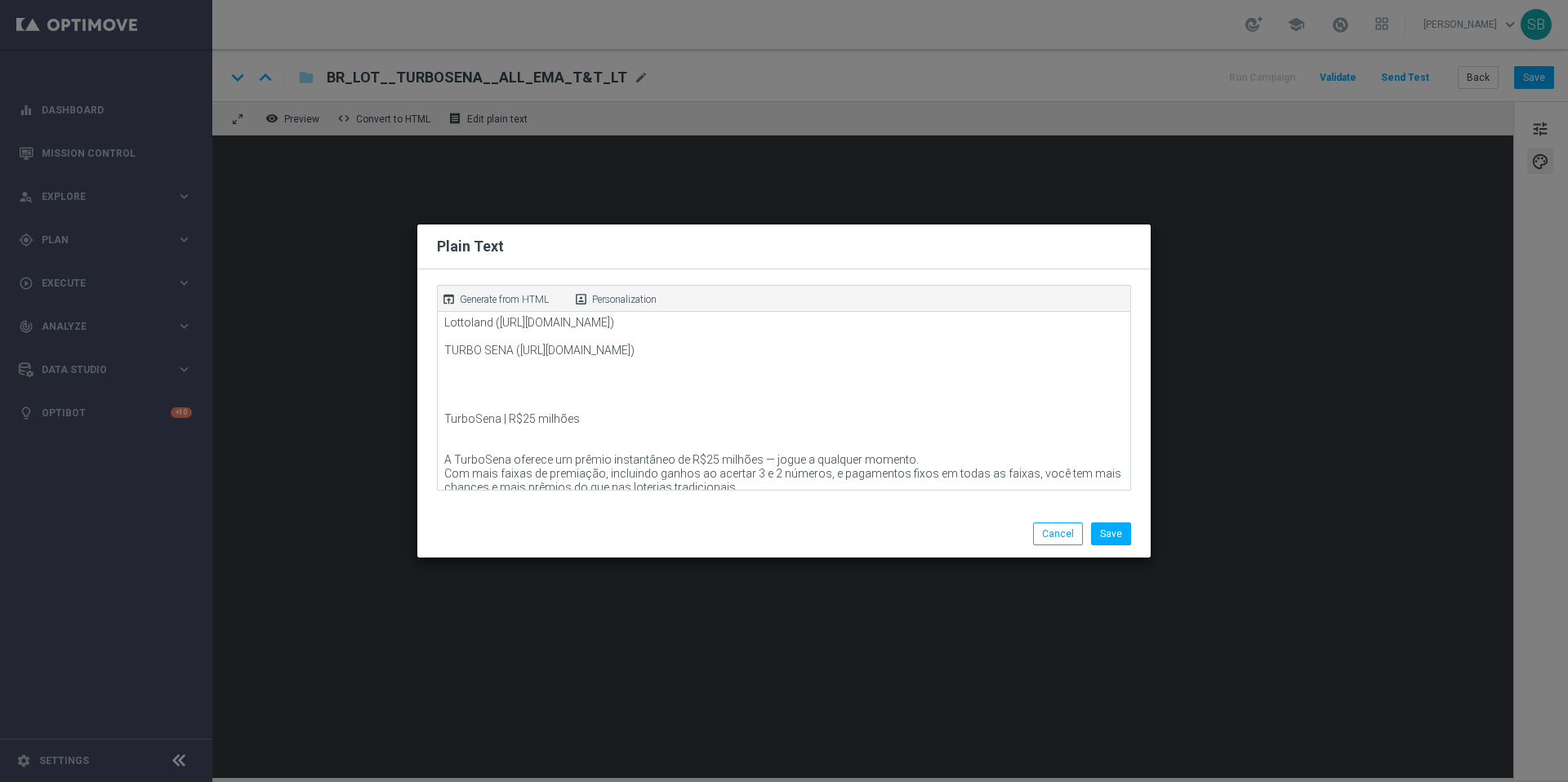
scroll to position [0, 0]
click at [991, 193] on modal-container "Plain Text open_in_browser Generate from HTML portrait Personalization Save Can…" at bounding box center [784, 391] width 1568 height 782
click at [1070, 541] on button "Cancel" at bounding box center [1058, 534] width 50 height 23
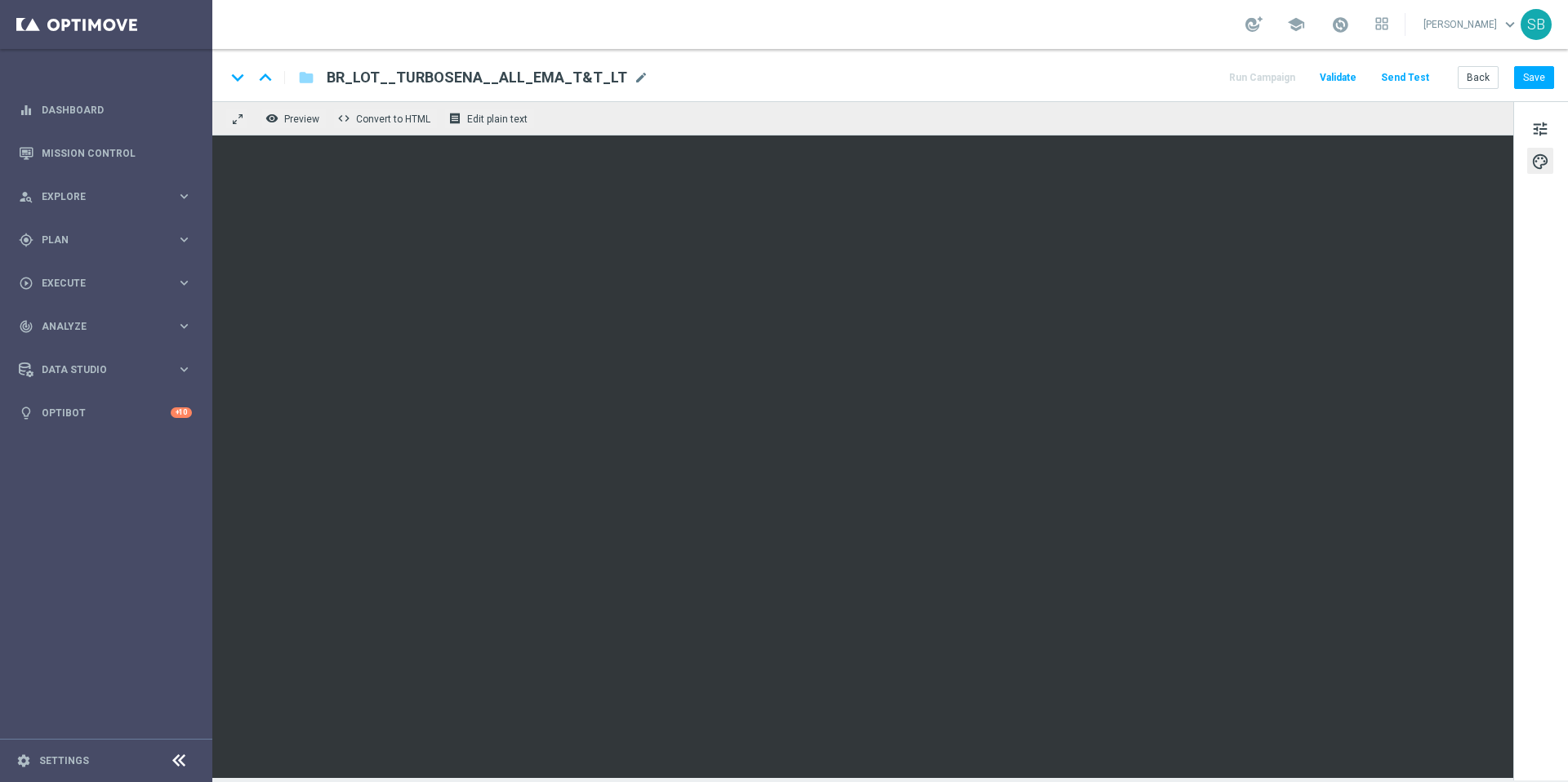
click at [1069, 85] on div "keyboard_arrow_down keyboard_arrow_up folder BR_LOT__TURBOSENA__ALL_EMA_T&T_LT …" at bounding box center [889, 78] width 1329 height 21
click at [1010, 71] on div "keyboard_arrow_down keyboard_arrow_up folder BR_LOT__TURBOSENA__ALL_EMA_T&T_LT …" at bounding box center [889, 78] width 1329 height 21
click at [1057, 89] on div "keyboard_arrow_down keyboard_arrow_up folder BR_LOT__TURBOSENA__ALL_EMA_T&T_LT …" at bounding box center [890, 75] width 1356 height 52
click at [1060, 80] on div "keyboard_arrow_down keyboard_arrow_up folder BR_LOT__TURBOSENA__ALL_EMA_T&T_LT …" at bounding box center [889, 78] width 1329 height 21
click at [1071, 73] on div "keyboard_arrow_down keyboard_arrow_up folder BR_LOT__TURBOSENA__ALL_EMA_T&T_LT …" at bounding box center [889, 78] width 1329 height 21
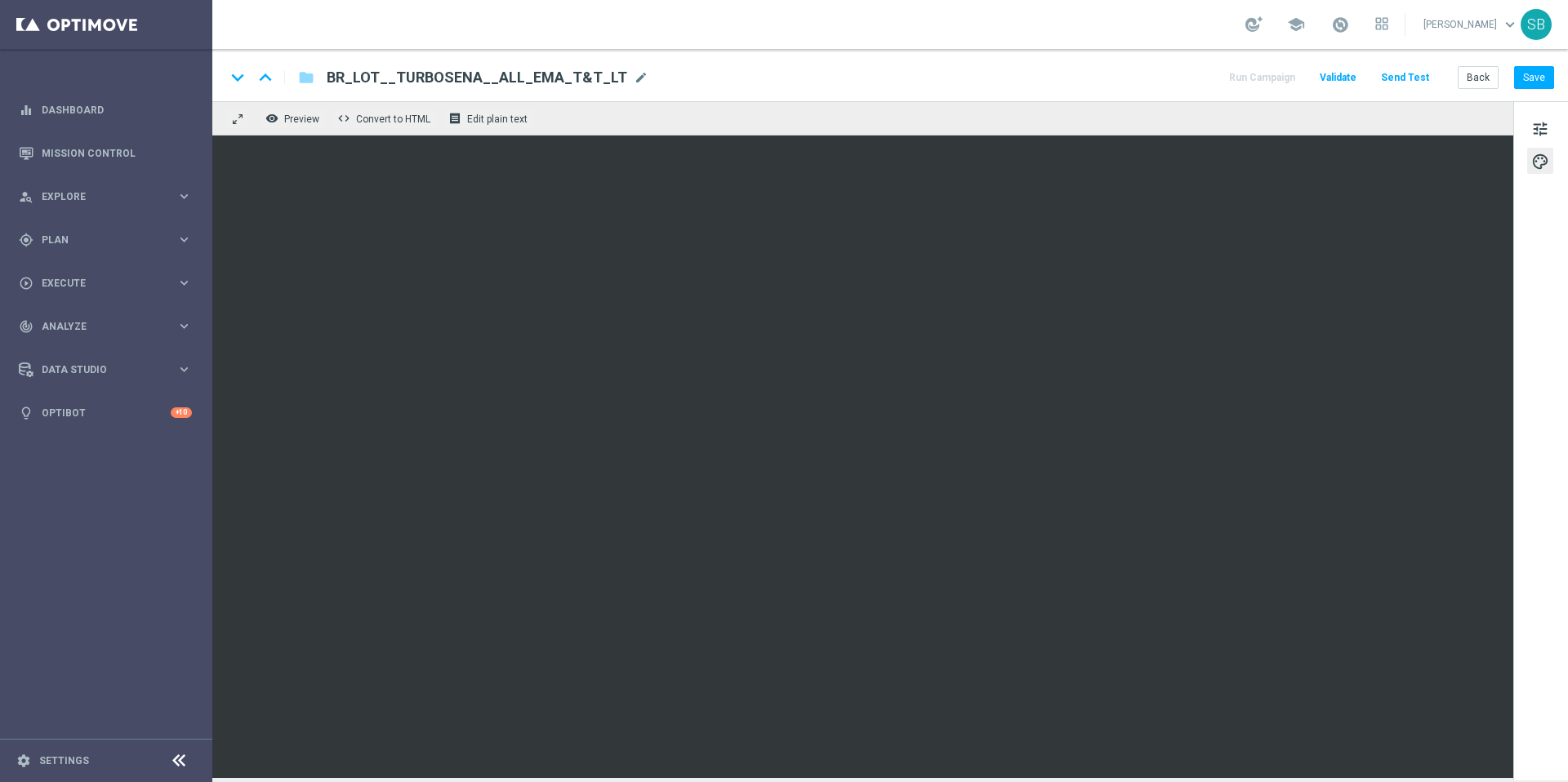
click at [1167, 78] on div "keyboard_arrow_down keyboard_arrow_up folder BR_LOT__TURBOSENA__ALL_EMA_T&T_LT …" at bounding box center [889, 78] width 1329 height 21
click at [1045, 78] on div "keyboard_arrow_down keyboard_arrow_up folder BR_LOT__TURBOSENA__ALL_EMA_T&T_LT …" at bounding box center [889, 78] width 1329 height 21
click at [1043, 83] on div "keyboard_arrow_down keyboard_arrow_up folder BR_LOT__TURBOSENA__ALL_EMA_T&T_LT …" at bounding box center [889, 78] width 1329 height 21
click at [1531, 80] on button "Save" at bounding box center [1534, 78] width 40 height 23
click at [1539, 82] on button "Save" at bounding box center [1534, 78] width 40 height 23
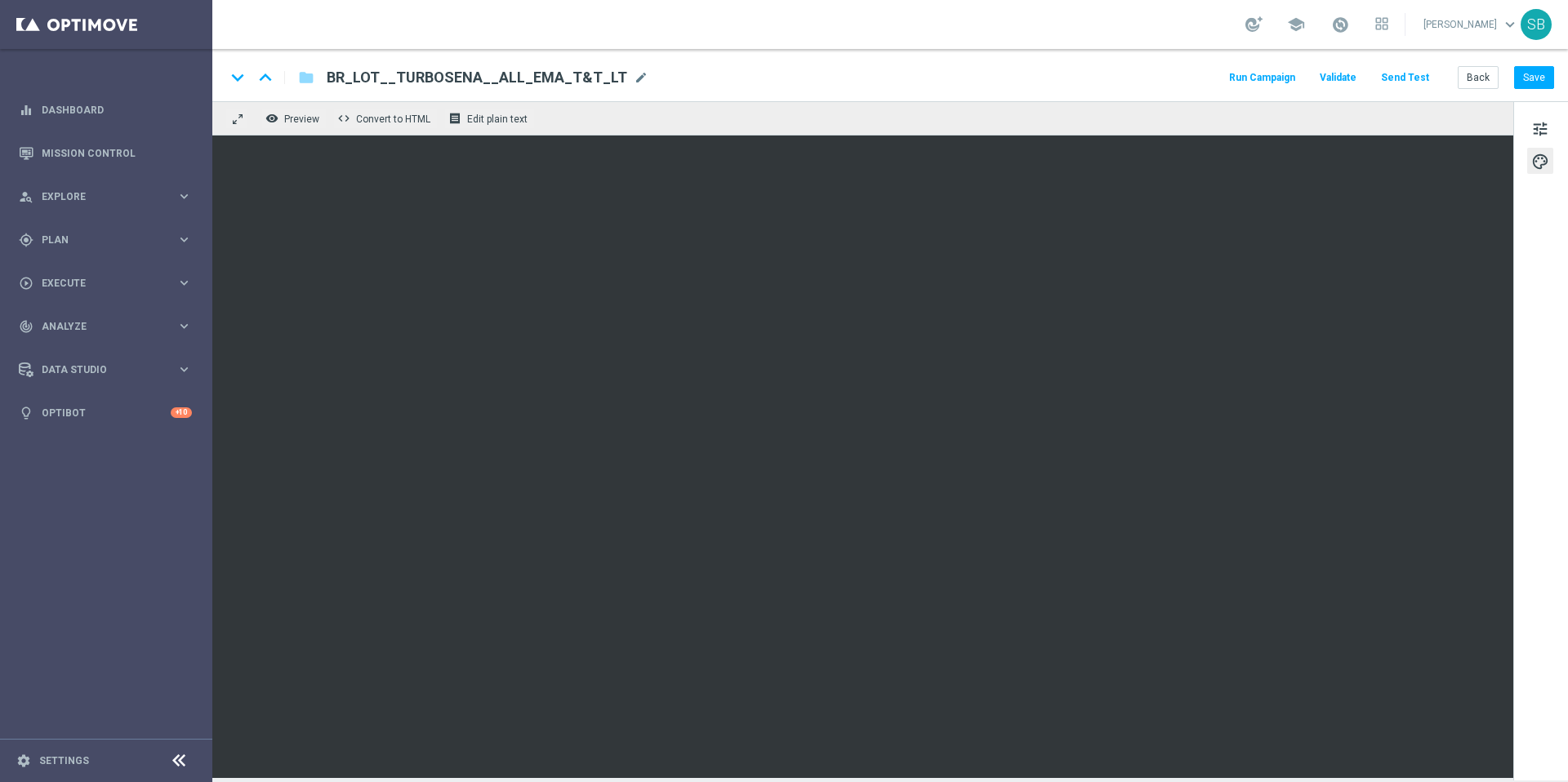
click at [1079, 64] on div "keyboard_arrow_down keyboard_arrow_up folder BR_LOT__TURBOSENA__ALL_EMA_T&T_LT …" at bounding box center [890, 75] width 1356 height 52
click at [1014, 61] on div "keyboard_arrow_down keyboard_arrow_up folder BR_LOT__TURBOSENA__ALL_EMA_T&T_LT …" at bounding box center [890, 75] width 1356 height 52
click at [1533, 84] on button "Save" at bounding box center [1534, 78] width 40 height 23
click at [292, 127] on button "remove_red_eye Preview" at bounding box center [294, 118] width 65 height 21
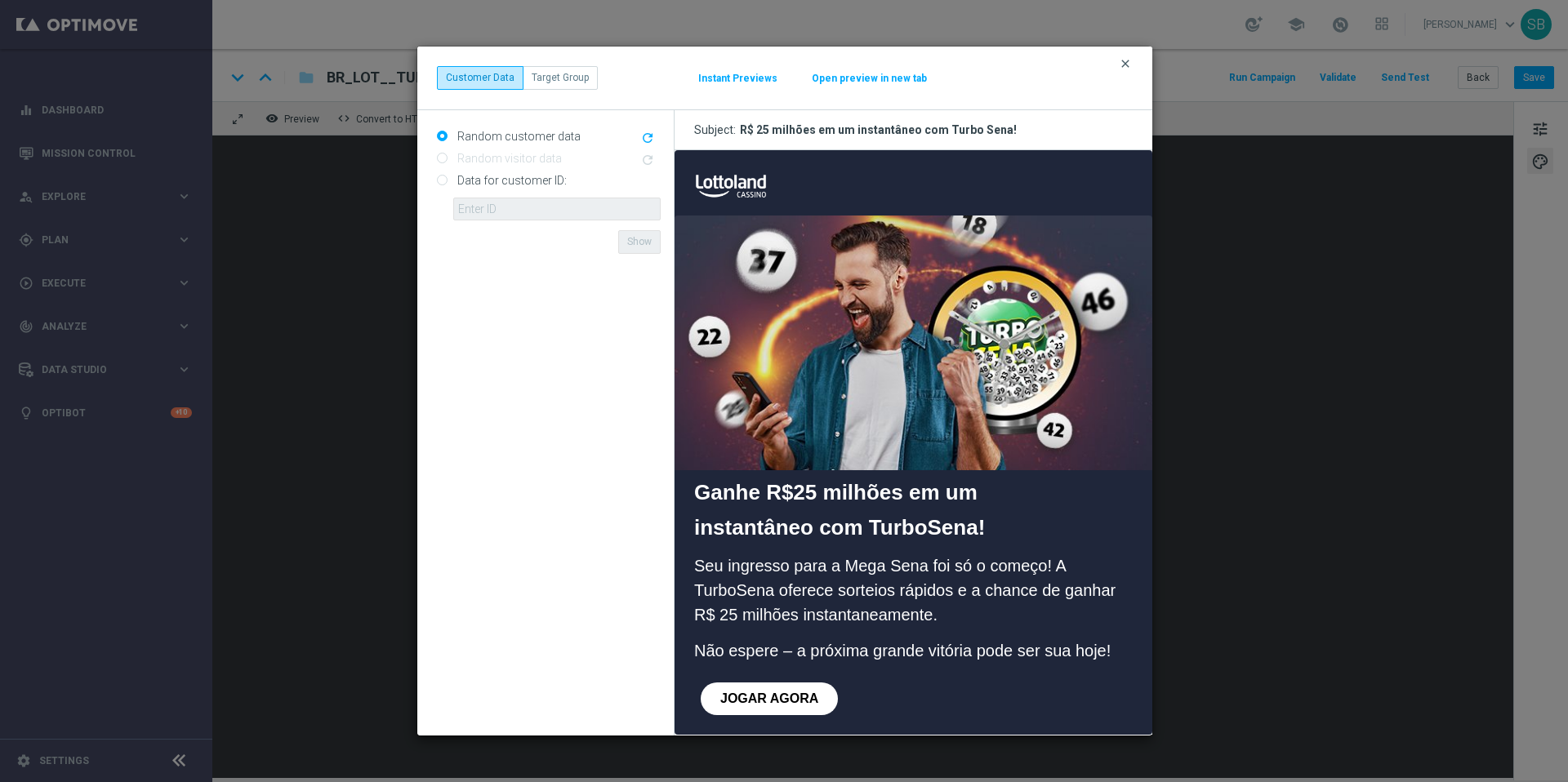
click at [1129, 62] on icon "clear" at bounding box center [1125, 64] width 13 height 13
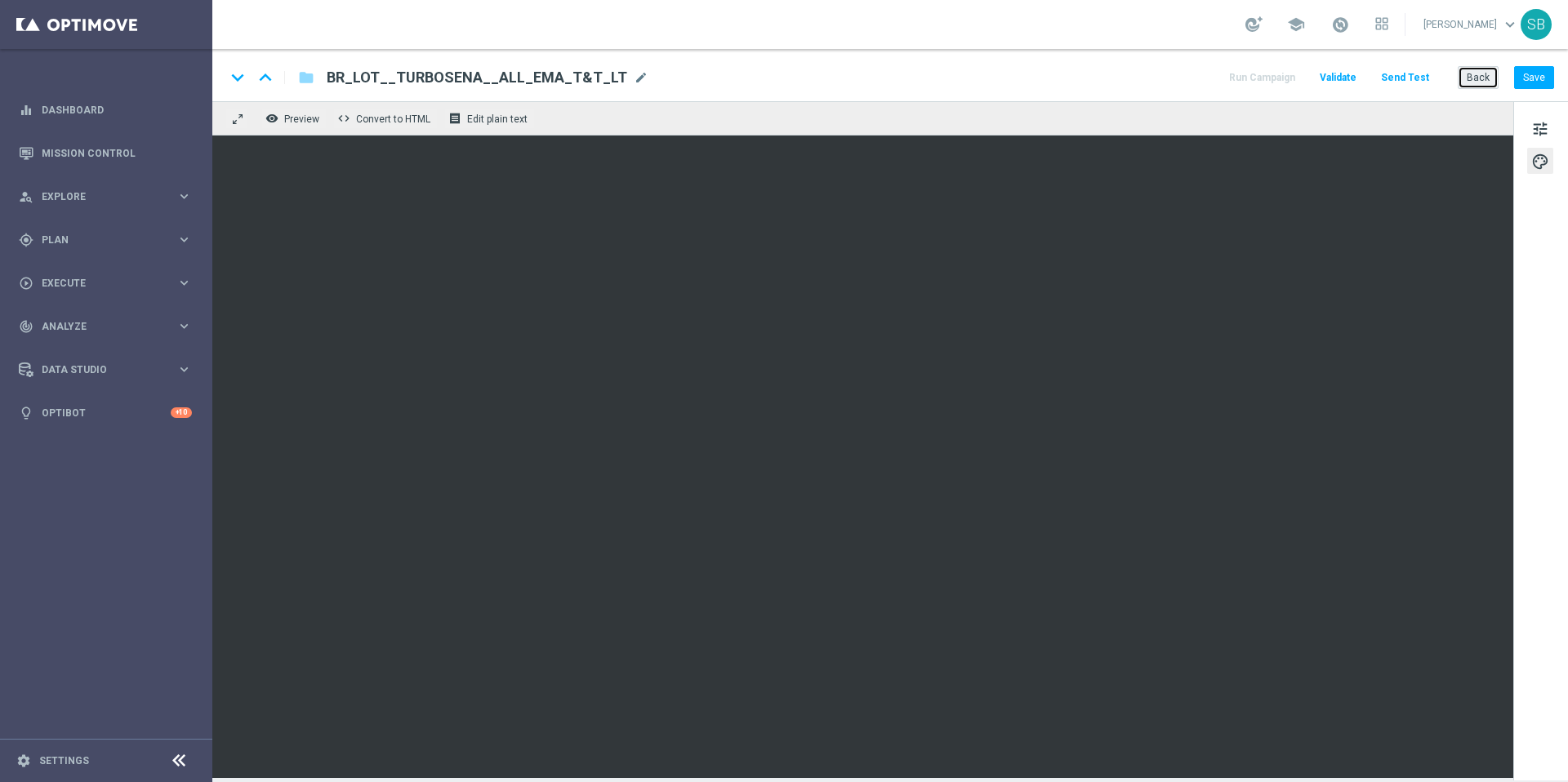
click at [1493, 81] on button "Back" at bounding box center [1478, 78] width 41 height 23
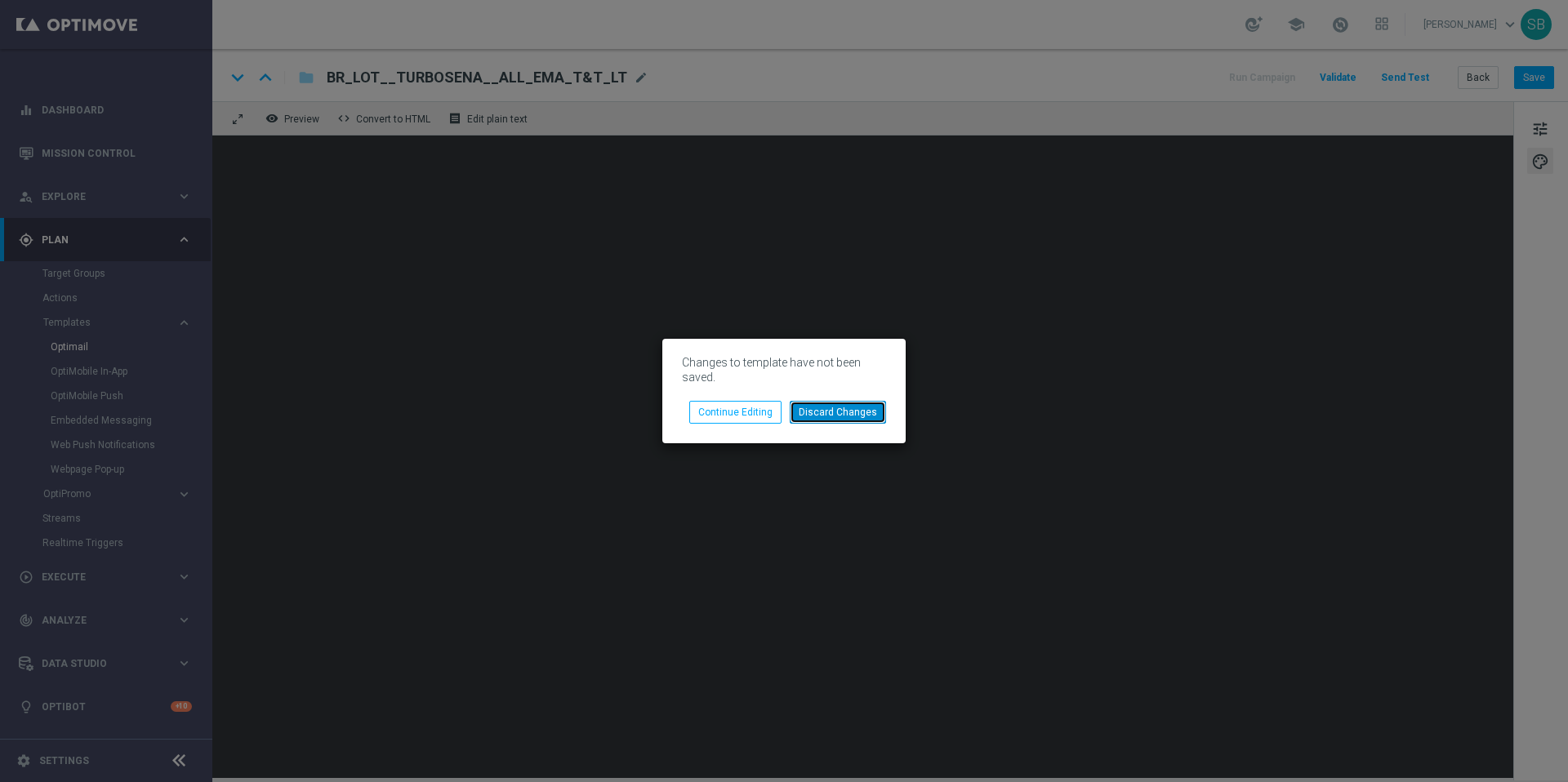
click at [871, 412] on button "Discard Changes" at bounding box center [838, 412] width 96 height 23
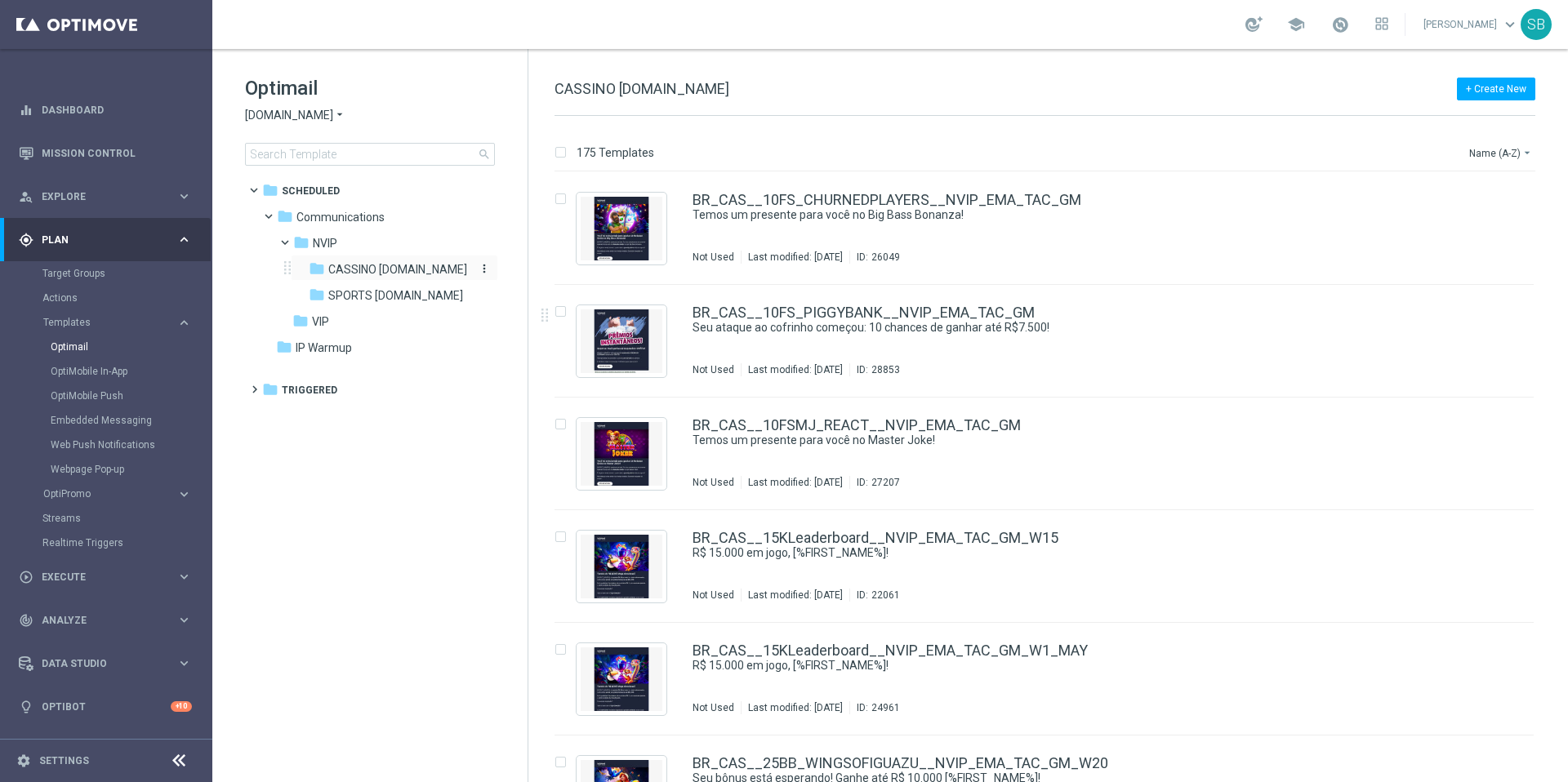
click at [367, 273] on span "CASSINO [DOMAIN_NAME]" at bounding box center [398, 269] width 139 height 15
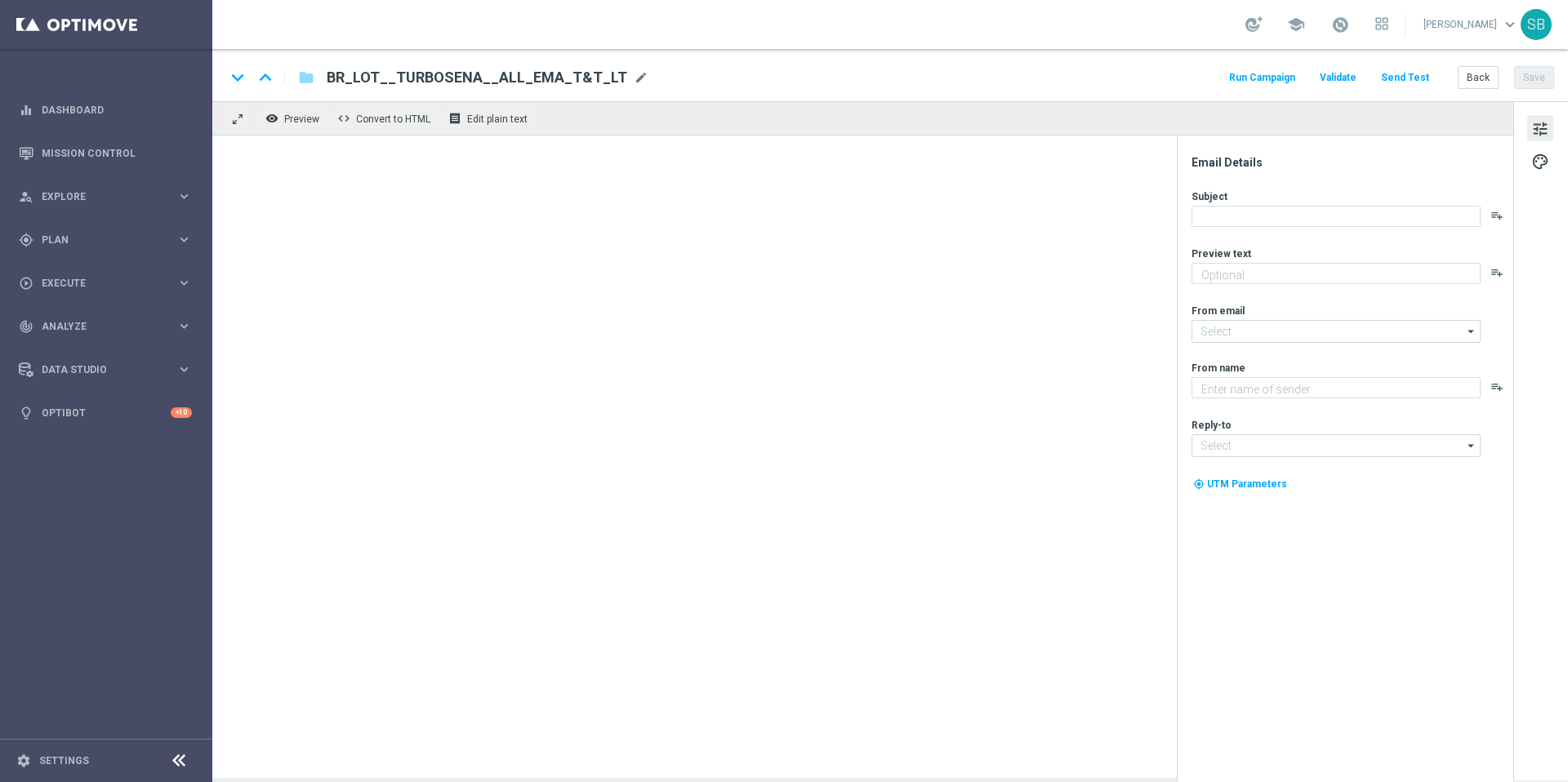
type textarea "Jackpot de R$25 milhões + prêmios fixos para quem acerta 2 ou 3 números"
type input "[EMAIL_ADDRESS][DOMAIN_NAME]"
type textarea "Lottoland"
type input "[EMAIL_ADDRESS][DOMAIN_NAME]"
